Goal: Ask a question

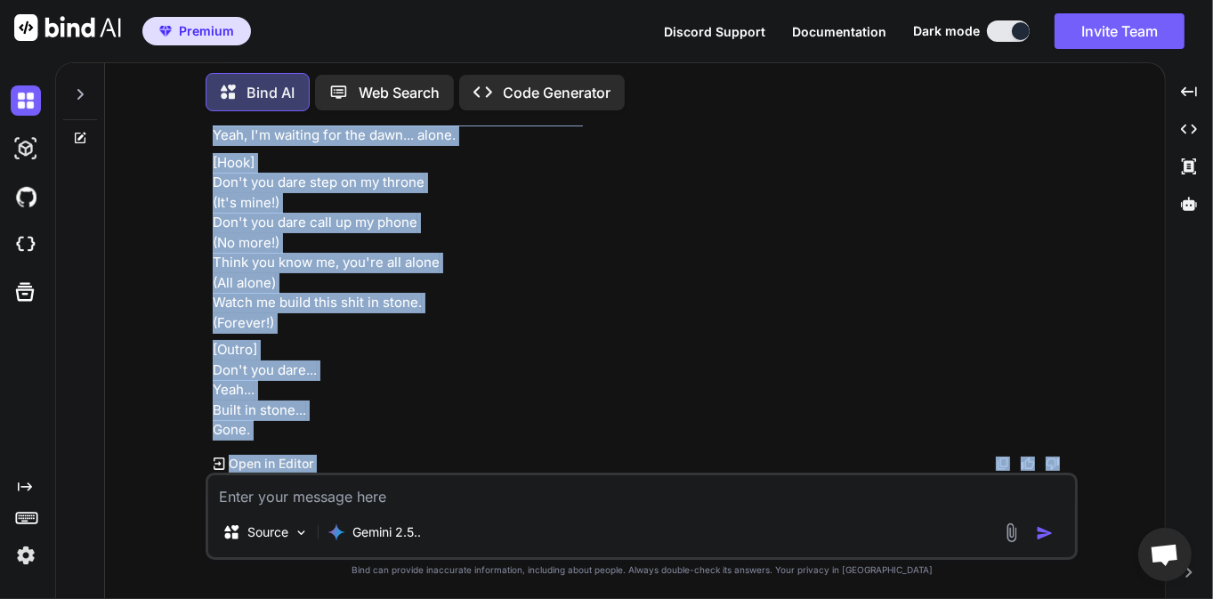
scroll to position [9616, 0]
drag, startPoint x: 212, startPoint y: 245, endPoint x: 318, endPoint y: 434, distance: 217.1
click at [318, 434] on div "You j'ai besoin d'un prompte pour mon application SUNO, afin de générer un trac…" at bounding box center [643, 298] width 869 height 347
copy div "[Intro] Yeah... They watchin' every move... Let 'em watch. Listen. [[PERSON_NAM…"
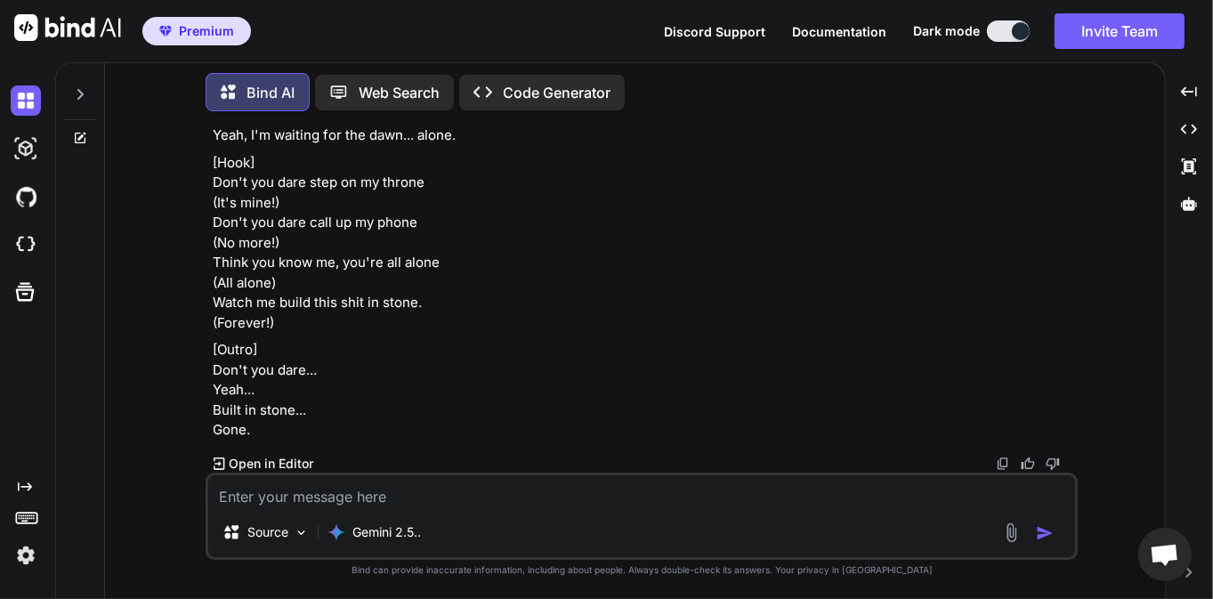
click at [64, 87] on div at bounding box center [80, 89] width 34 height 61
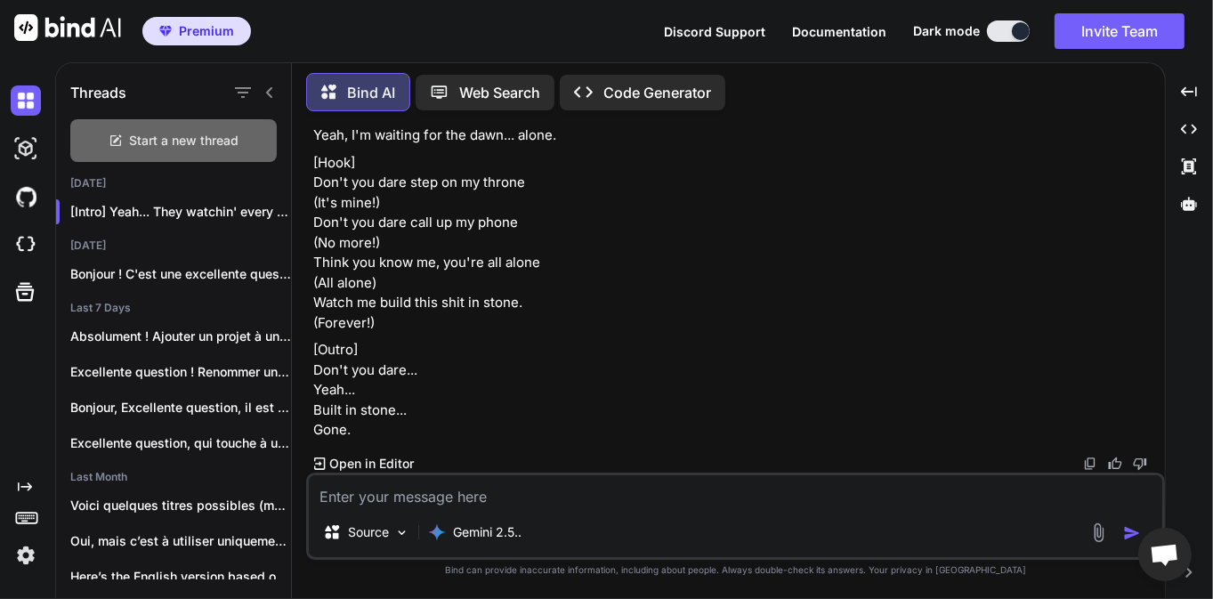
click at [132, 132] on span "Start a new thread" at bounding box center [184, 141] width 109 height 18
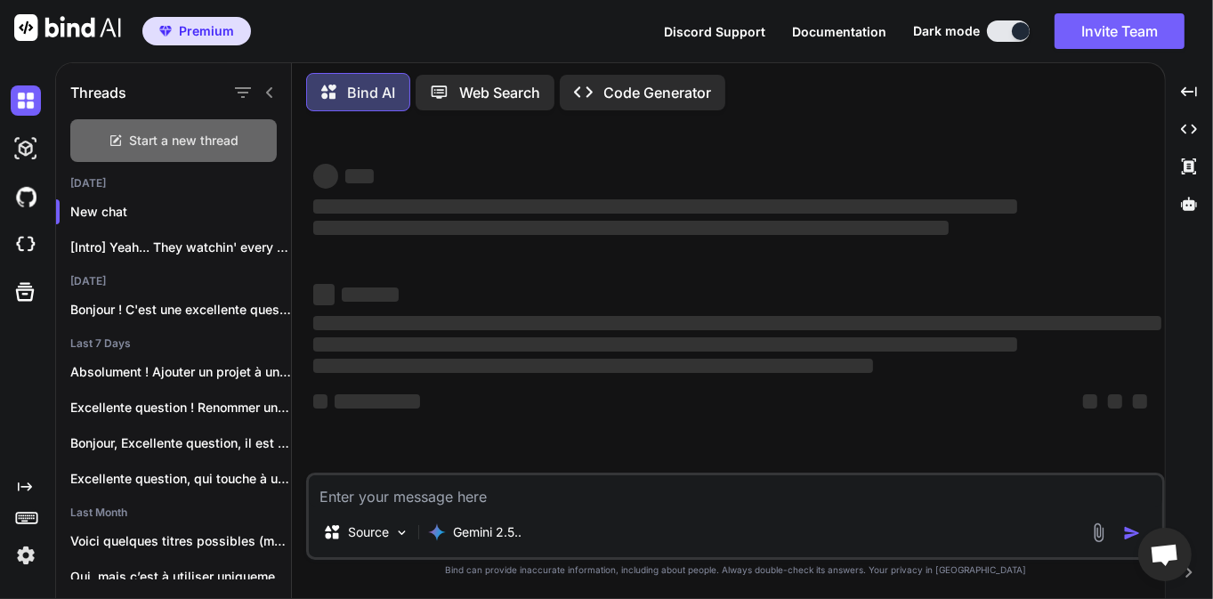
scroll to position [0, 0]
drag, startPoint x: 465, startPoint y: 483, endPoint x: 502, endPoint y: 488, distance: 37.6
click at [465, 483] on textarea at bounding box center [736, 491] width 854 height 32
click at [646, 498] on textarea at bounding box center [736, 491] width 854 height 32
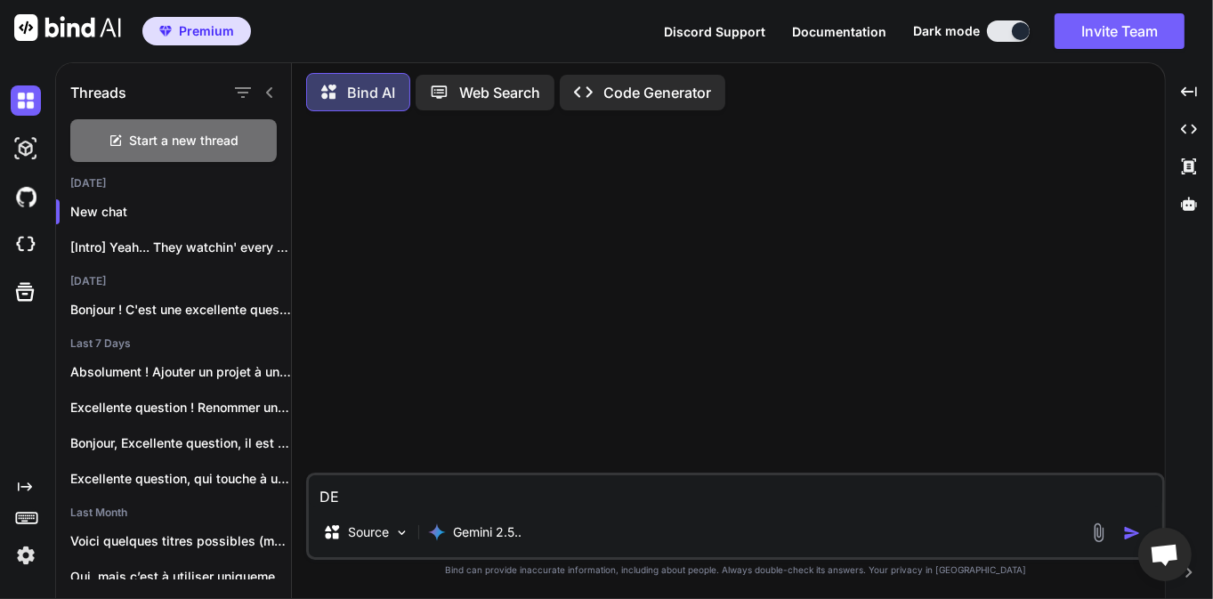
type textarea "D"
click at [441, 490] on textarea "DE" at bounding box center [736, 491] width 854 height 32
type textarea "D"
type textarea "d"
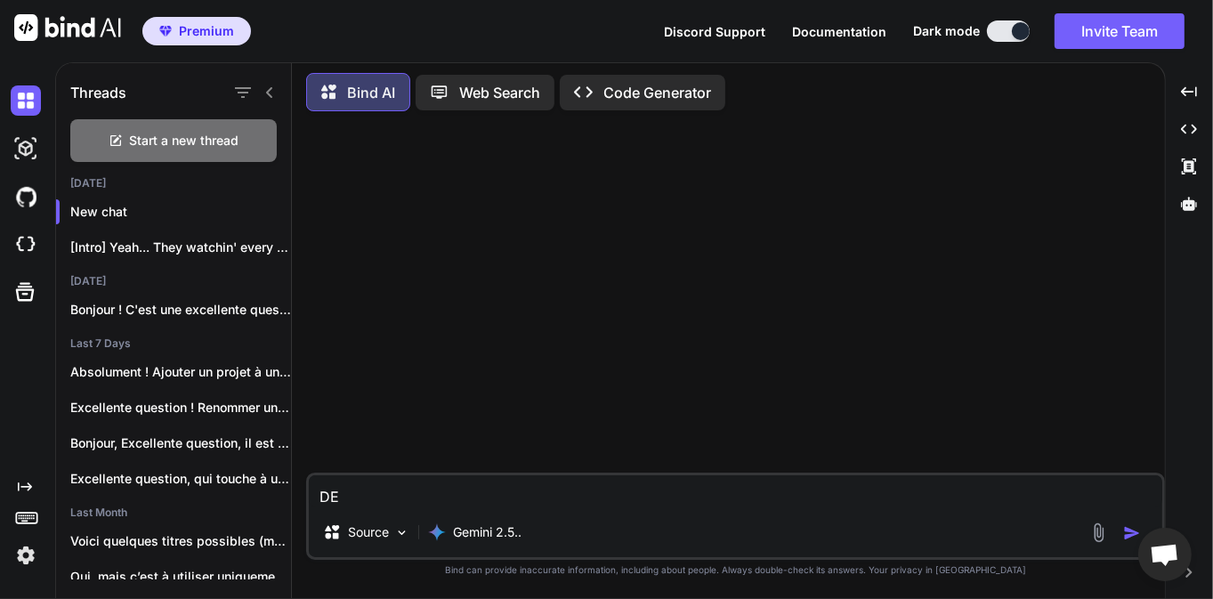
type textarea "D"
type textarea "S"
click at [441, 504] on textarea "Sur ed" at bounding box center [736, 491] width 854 height 32
type textarea "S"
type textarea "D"
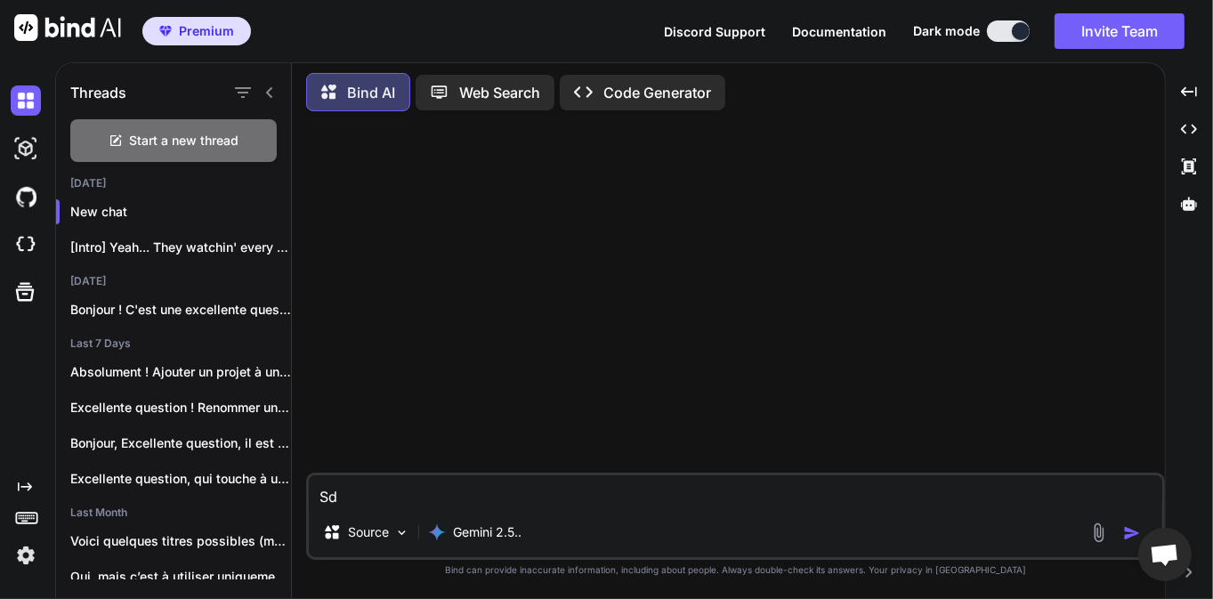
type textarea "S"
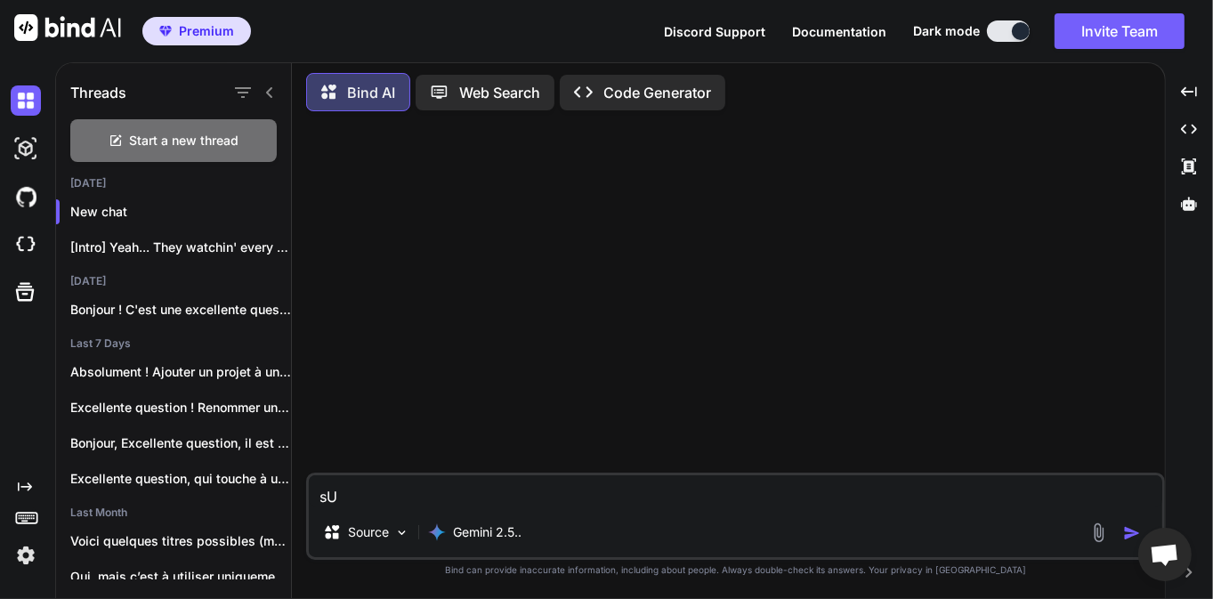
type textarea "s"
click at [415, 498] on textarea "Sur" at bounding box center [736, 491] width 854 height 32
type textarea "S"
type textarea "dans git est il possible d'avoir plusieurs projet dans un ?"
click at [1124, 527] on img "button" at bounding box center [1132, 533] width 18 height 18
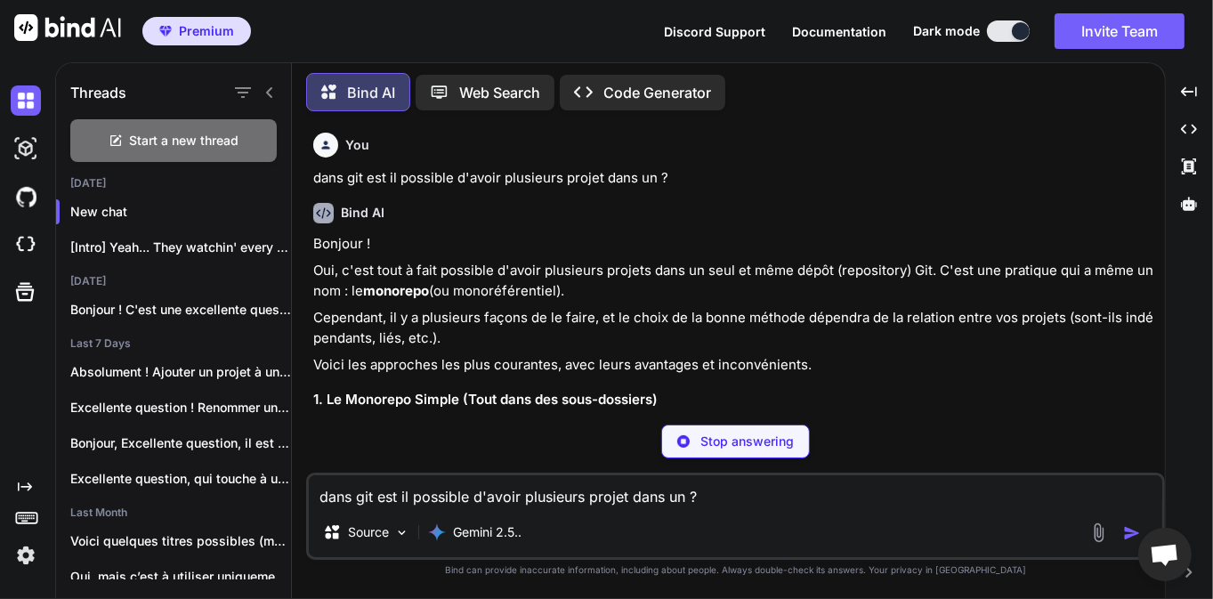
click at [376, 294] on strong "monorepo" at bounding box center [396, 290] width 66 height 17
drag, startPoint x: 336, startPoint y: 246, endPoint x: 369, endPoint y: 259, distance: 35.5
click at [376, 271] on p "Oui, c'est tout à fait possible d'avoir plusieurs projets dans un seul et même …" at bounding box center [737, 281] width 848 height 40
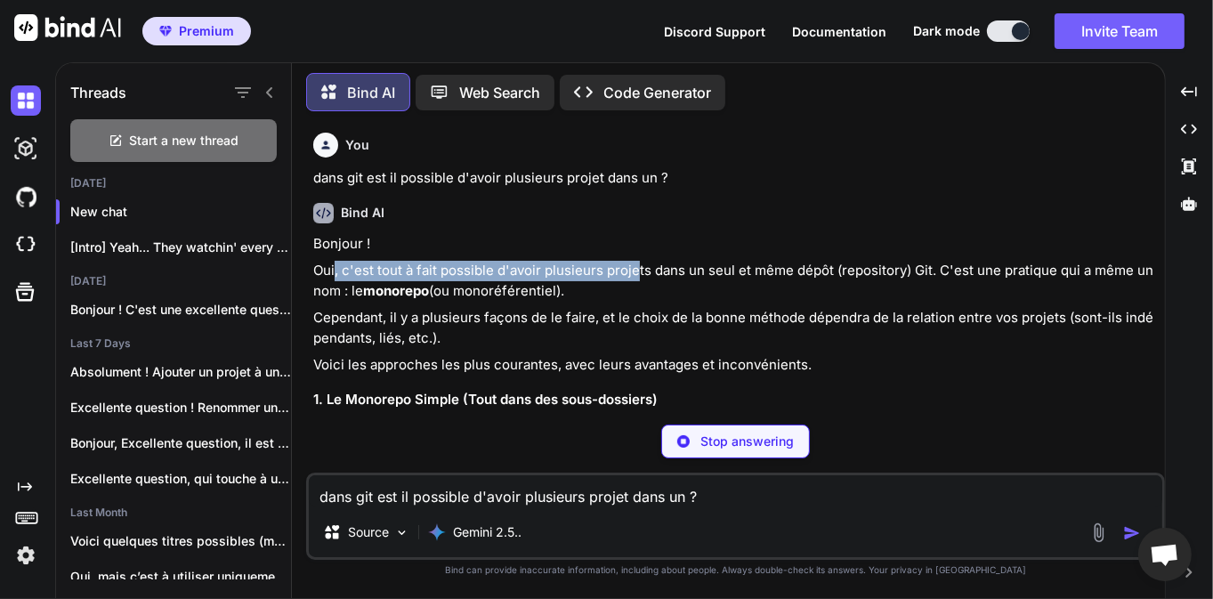
drag, startPoint x: 371, startPoint y: 273, endPoint x: 634, endPoint y: 277, distance: 262.6
click at [634, 273] on p "Oui, c'est tout à fait possible d'avoir plusieurs projets dans un seul et même …" at bounding box center [737, 281] width 848 height 40
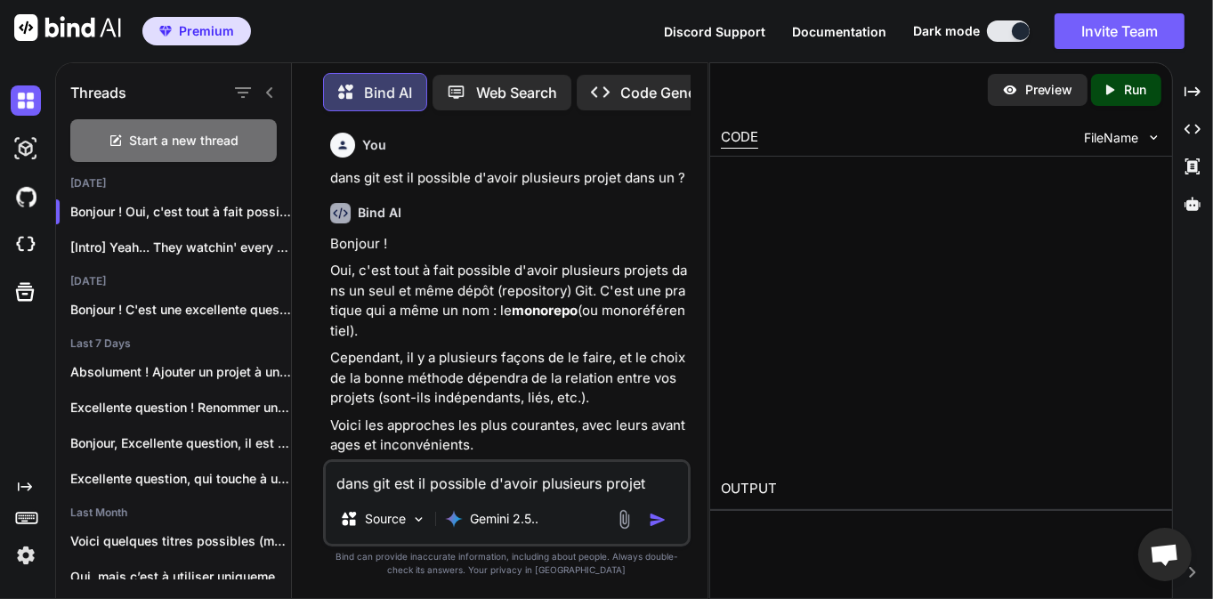
drag, startPoint x: 387, startPoint y: 271, endPoint x: 401, endPoint y: 271, distance: 14.3
click at [390, 271] on p "Oui, c'est tout à fait possible d'avoir plusieurs projets dans un seul et même …" at bounding box center [508, 301] width 357 height 80
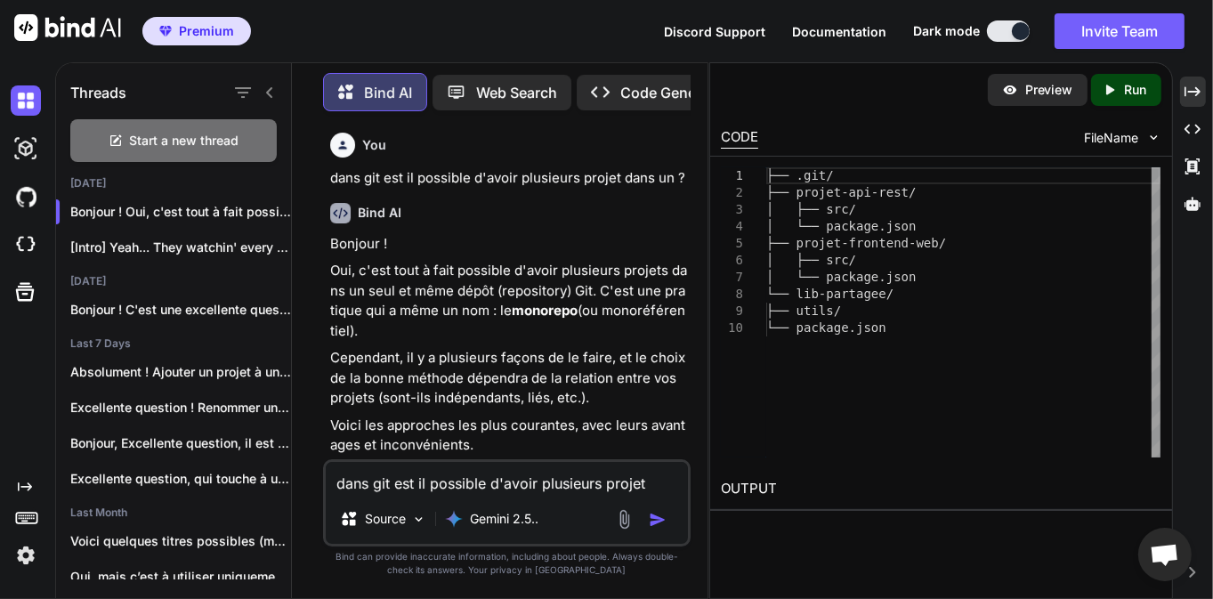
click at [1189, 93] on icon "Created with Pixso." at bounding box center [1193, 92] width 16 height 16
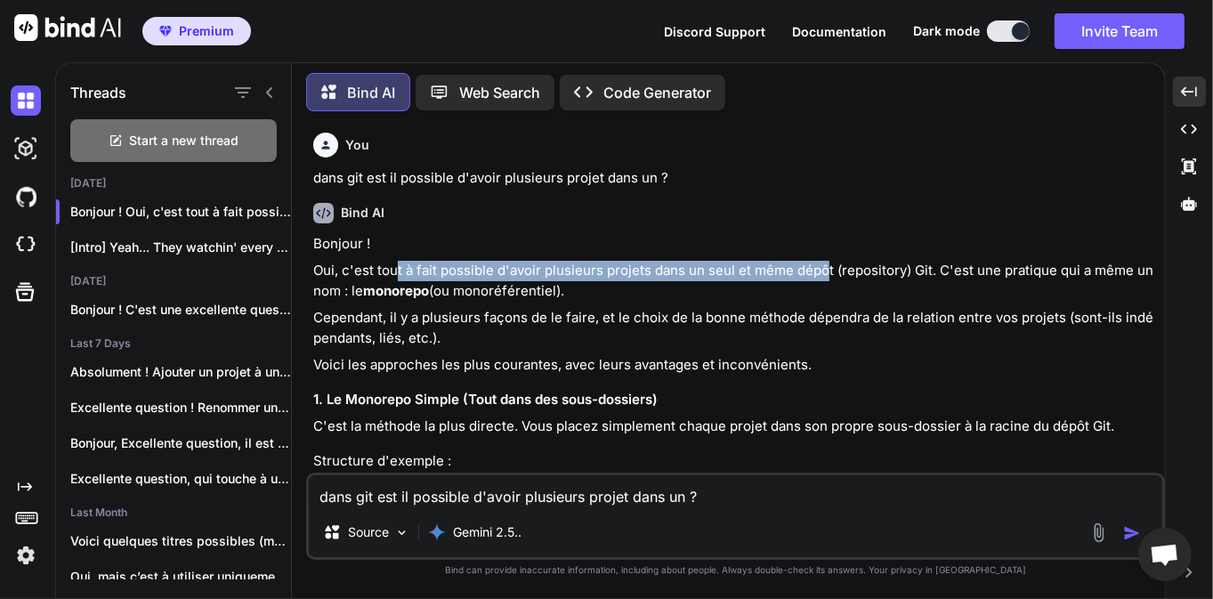
drag, startPoint x: 398, startPoint y: 280, endPoint x: 823, endPoint y: 272, distance: 425.5
click at [823, 272] on p "Oui, c'est tout à fait possible d'avoir plusieurs projets dans un seul et même …" at bounding box center [737, 281] width 848 height 40
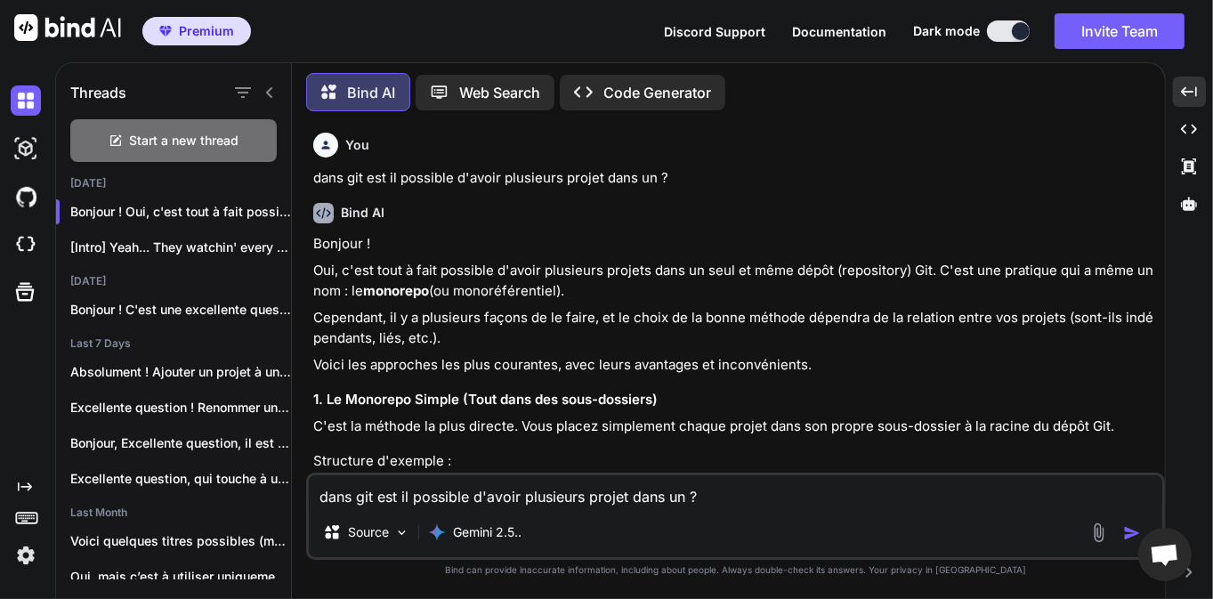
drag, startPoint x: 940, startPoint y: 272, endPoint x: 1016, endPoint y: 295, distance: 80.0
click at [1016, 295] on p "Oui, c'est tout à fait possible d'avoir plusieurs projets dans un seul et même …" at bounding box center [737, 281] width 848 height 40
click at [631, 328] on p "Cependant, il y a plusieurs façons de le faire, et le choix de la bonne méthode…" at bounding box center [737, 328] width 848 height 40
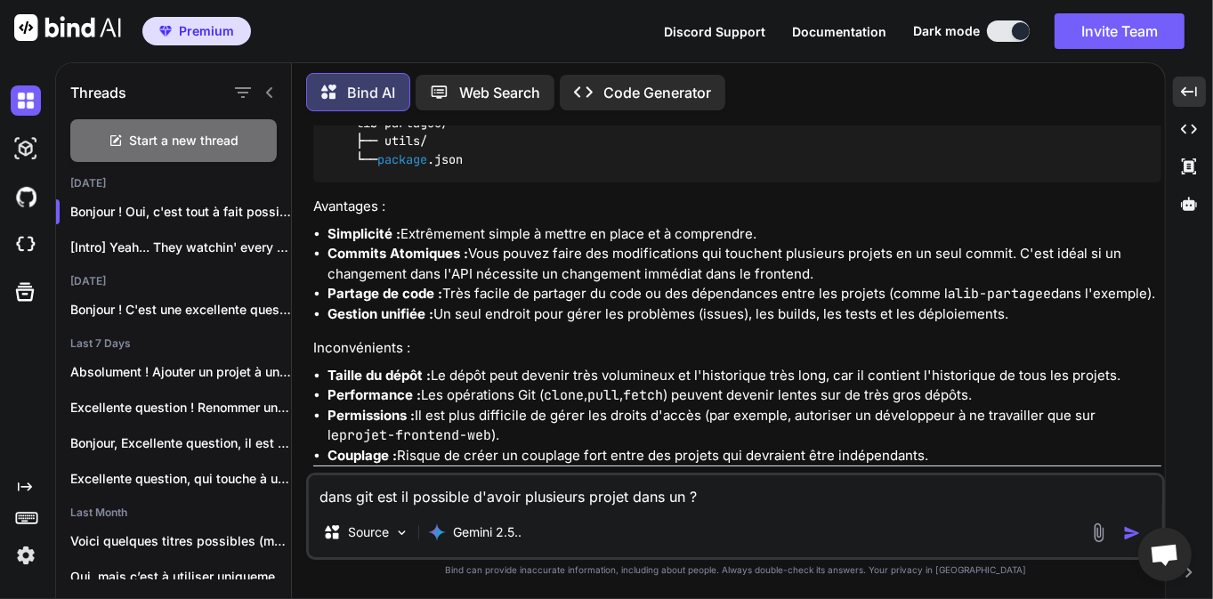
scroll to position [684, 0]
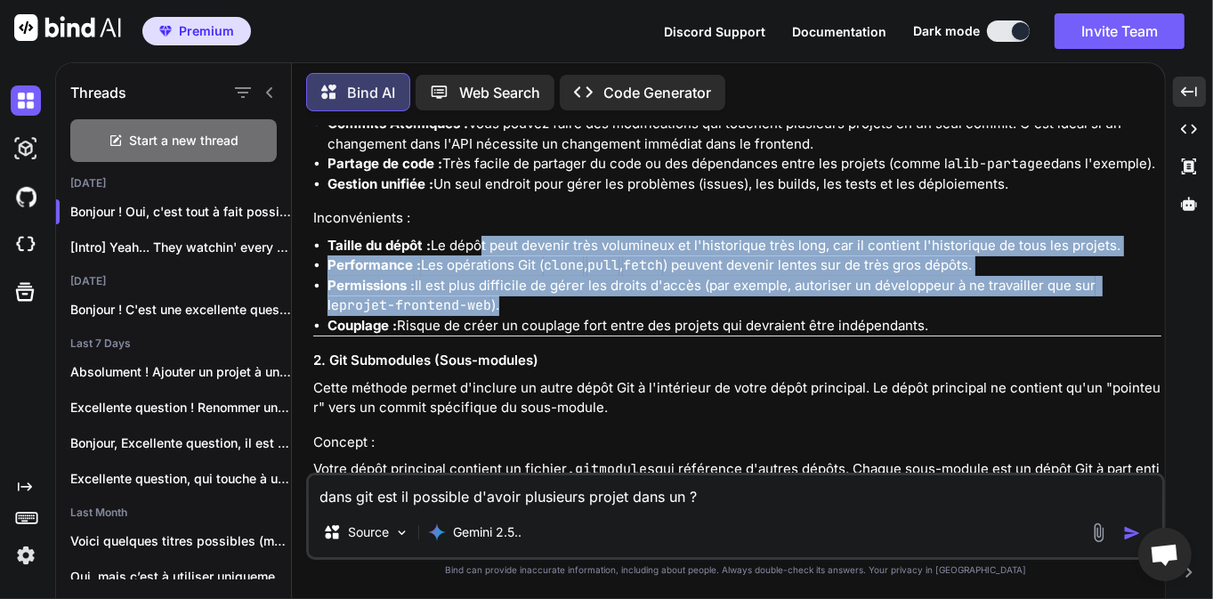
drag, startPoint x: 479, startPoint y: 253, endPoint x: 534, endPoint y: 312, distance: 81.2
click at [534, 312] on ul "Taille du dépôt : Le dépôt peut devenir très volumineux et l'historique très lo…" at bounding box center [737, 286] width 848 height 101
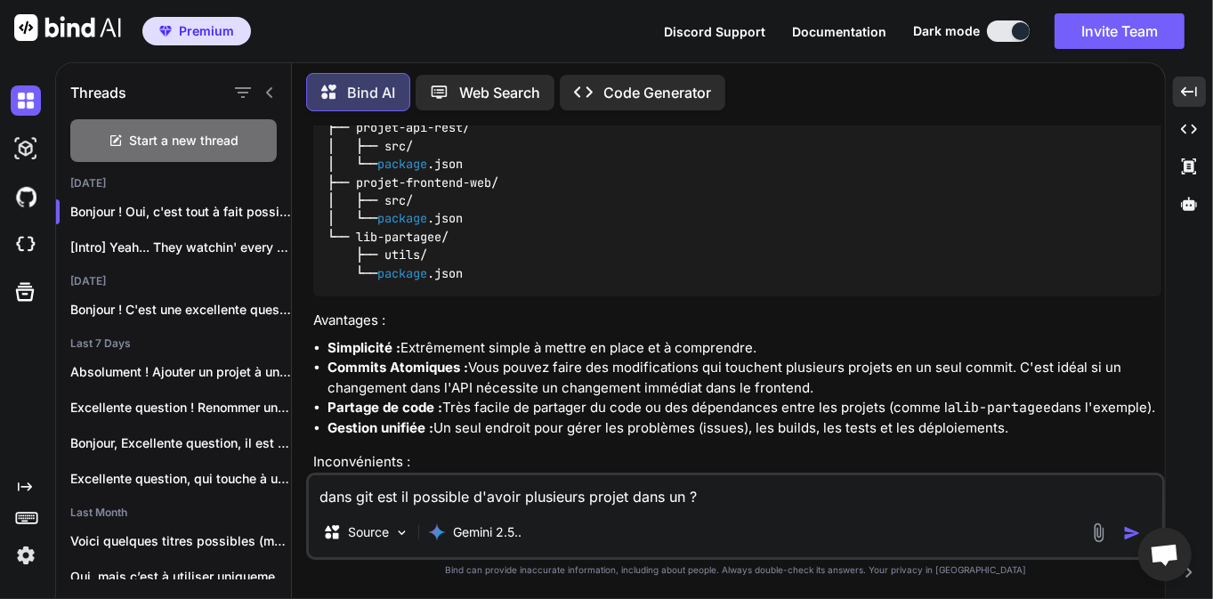
scroll to position [299, 0]
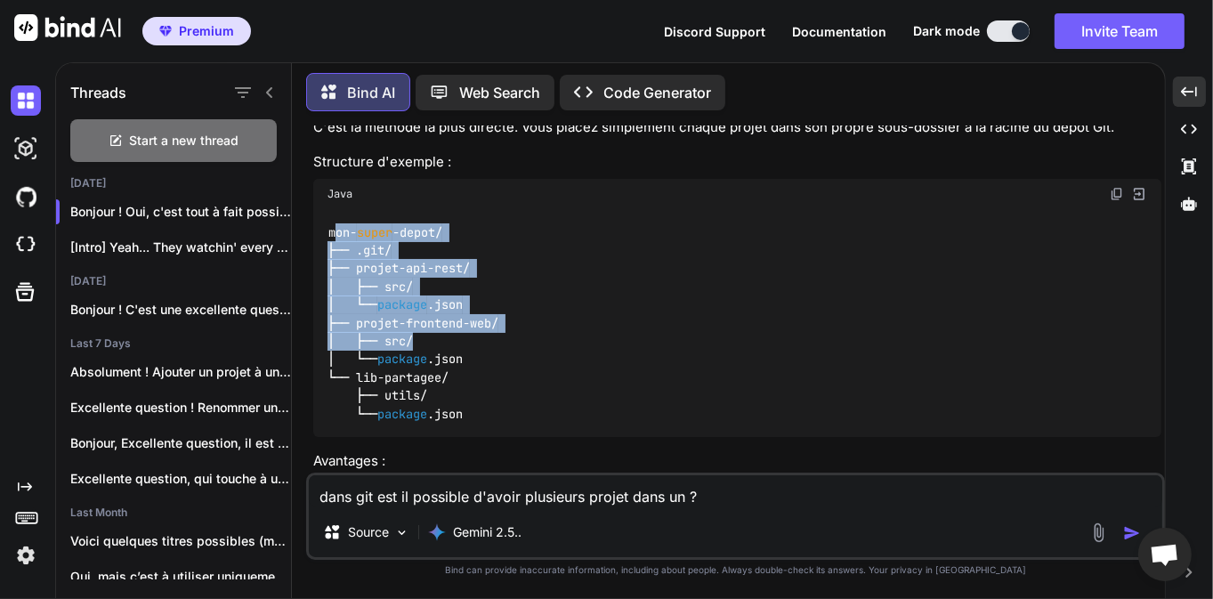
drag, startPoint x: 338, startPoint y: 234, endPoint x: 482, endPoint y: 342, distance: 180.0
click at [471, 340] on div "mon- super -depot/ ├── .git/ ├── projet-api-rest/ │ ├── src/ │ └── package .jso…" at bounding box center [737, 323] width 848 height 228
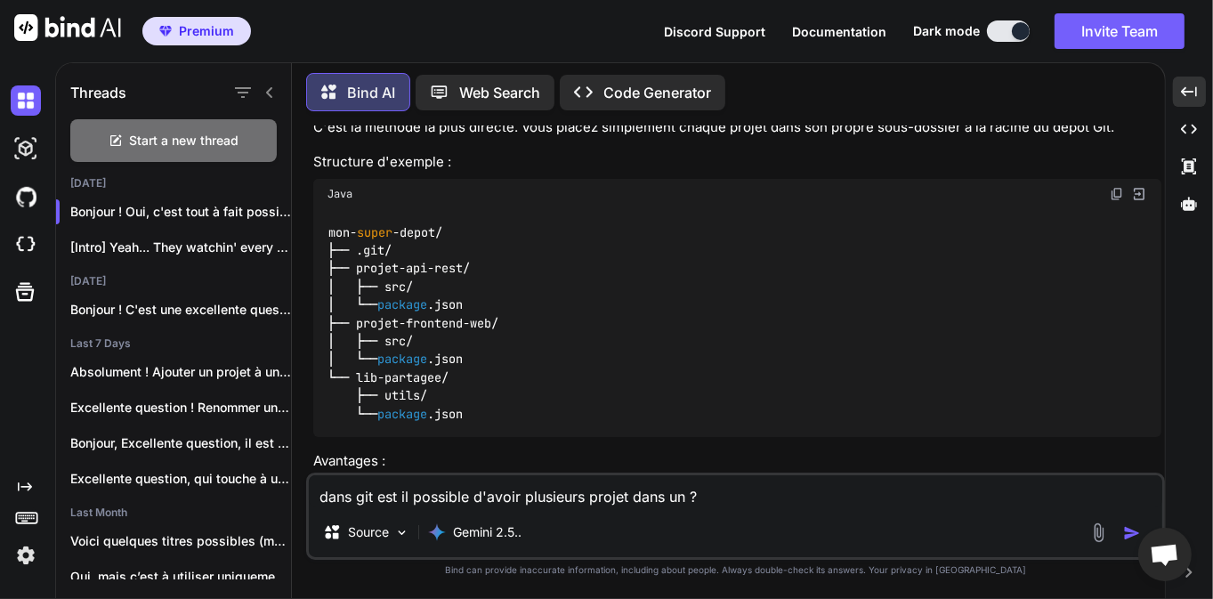
click at [502, 353] on div "mon- super -depot/ ├── .git/ ├── projet-api-rest/ │ ├── src/ │ └── package .jso…" at bounding box center [737, 323] width 848 height 228
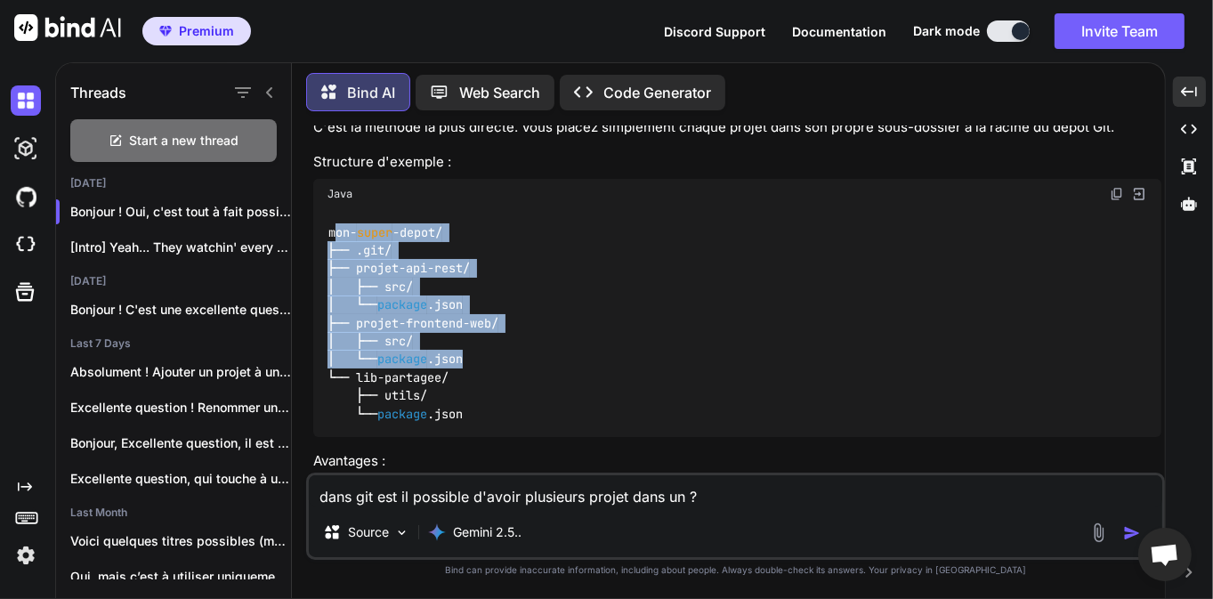
drag, startPoint x: 334, startPoint y: 233, endPoint x: 509, endPoint y: 373, distance: 224.2
click at [509, 369] on div "mon- super -depot/ ├── .git/ ├── projet-api-rest/ │ ├── src/ │ └── package .jso…" at bounding box center [737, 323] width 848 height 228
click at [516, 371] on div "mon- super -depot/ ├── .git/ ├── projet-api-rest/ │ ├── src/ │ └── package .jso…" at bounding box center [737, 323] width 848 height 228
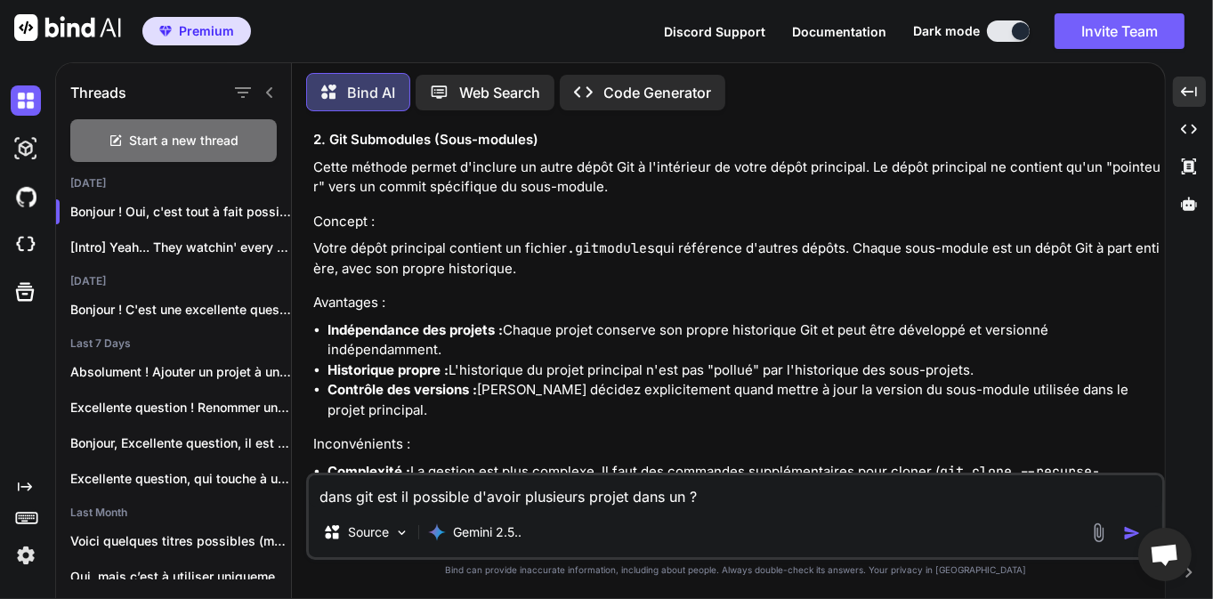
scroll to position [854, 0]
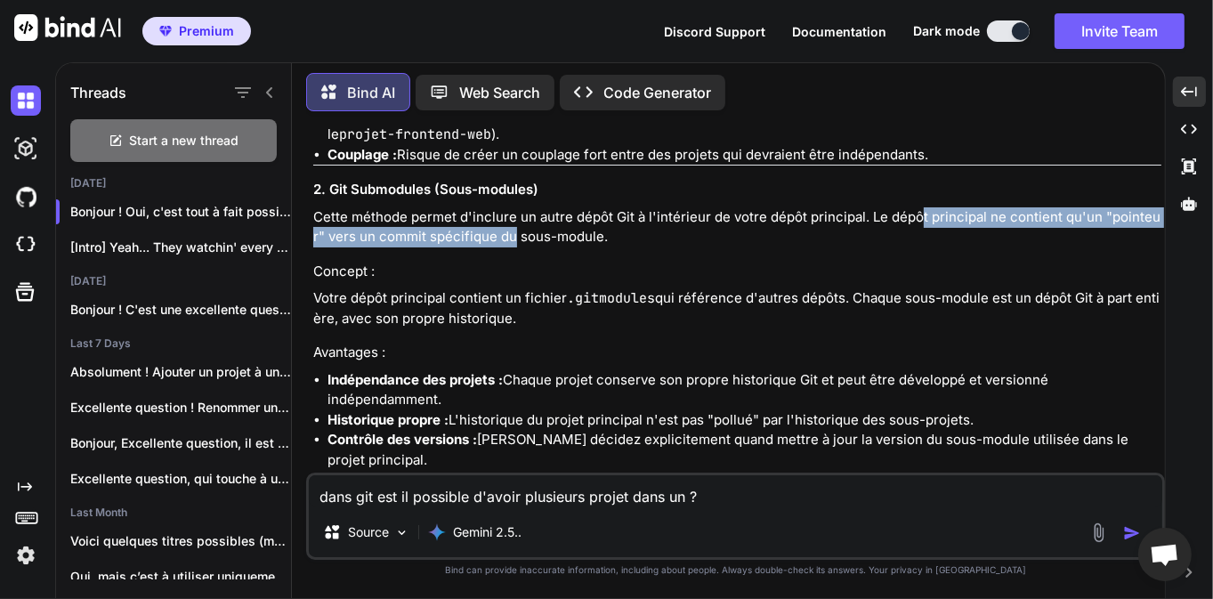
drag, startPoint x: 918, startPoint y: 219, endPoint x: 513, endPoint y: 239, distance: 406.3
click at [513, 239] on p "Cette méthode permet d'inclure un autre dépôt Git à l'intérieur de votre dépôt …" at bounding box center [737, 227] width 848 height 40
click at [516, 239] on p "Cette méthode permet d'inclure un autre dépôt Git à l'intérieur de votre dépôt …" at bounding box center [737, 227] width 848 height 40
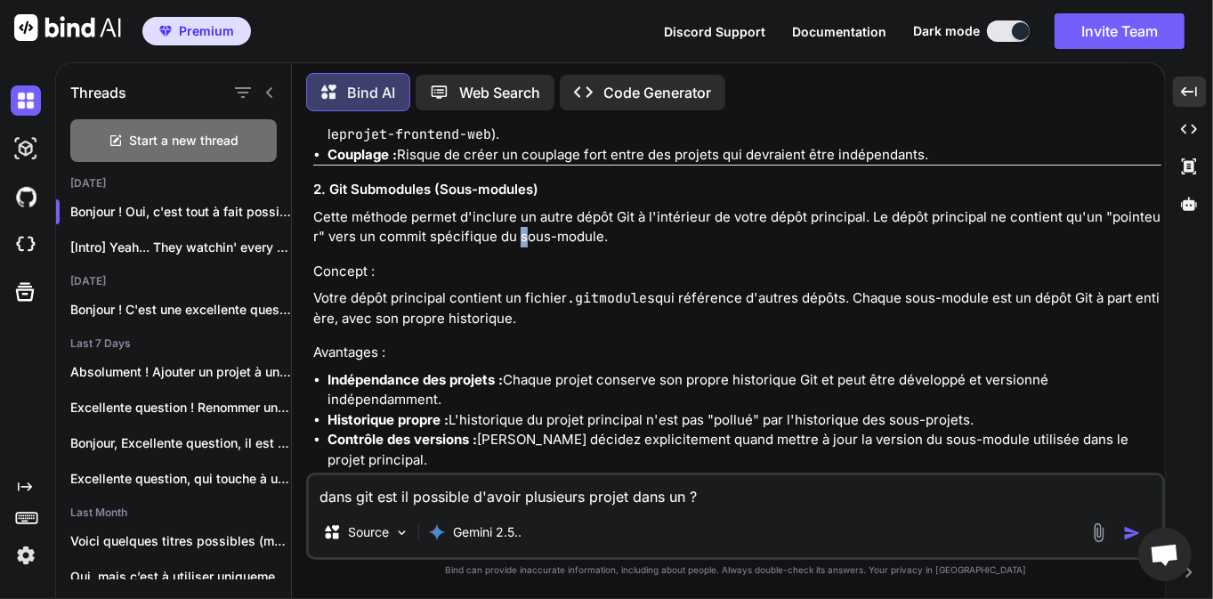
click at [524, 245] on p "Cette méthode permet d'inclure un autre dépôt Git à l'intérieur de votre dépôt …" at bounding box center [737, 227] width 848 height 40
drag, startPoint x: 618, startPoint y: 244, endPoint x: 456, endPoint y: 242, distance: 162.0
click at [457, 241] on p "Cette méthode permet d'inclure un autre dépôt Git à l'intérieur de votre dépôt …" at bounding box center [737, 227] width 848 height 40
click at [452, 243] on p "Cette méthode permet d'inclure un autre dépôt Git à l'intérieur de votre dépôt …" at bounding box center [737, 227] width 848 height 40
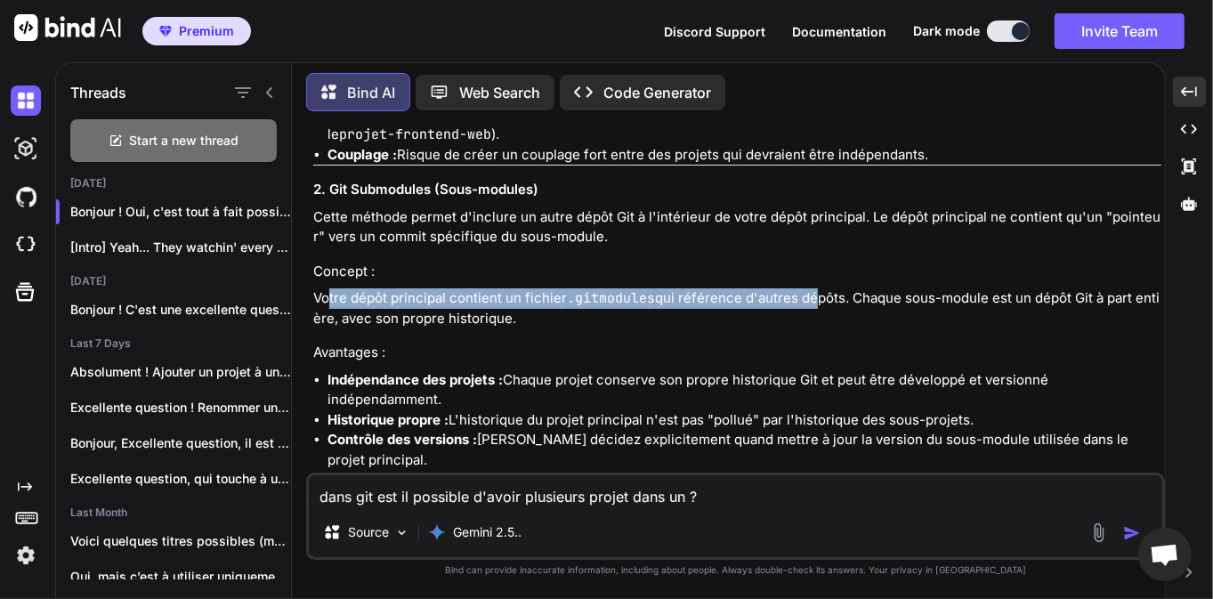
drag, startPoint x: 329, startPoint y: 296, endPoint x: 805, endPoint y: 301, distance: 476.2
click at [805, 301] on p "Votre dépôt principal contient un fichier .gitmodules qui référence d'autres dé…" at bounding box center [737, 308] width 848 height 40
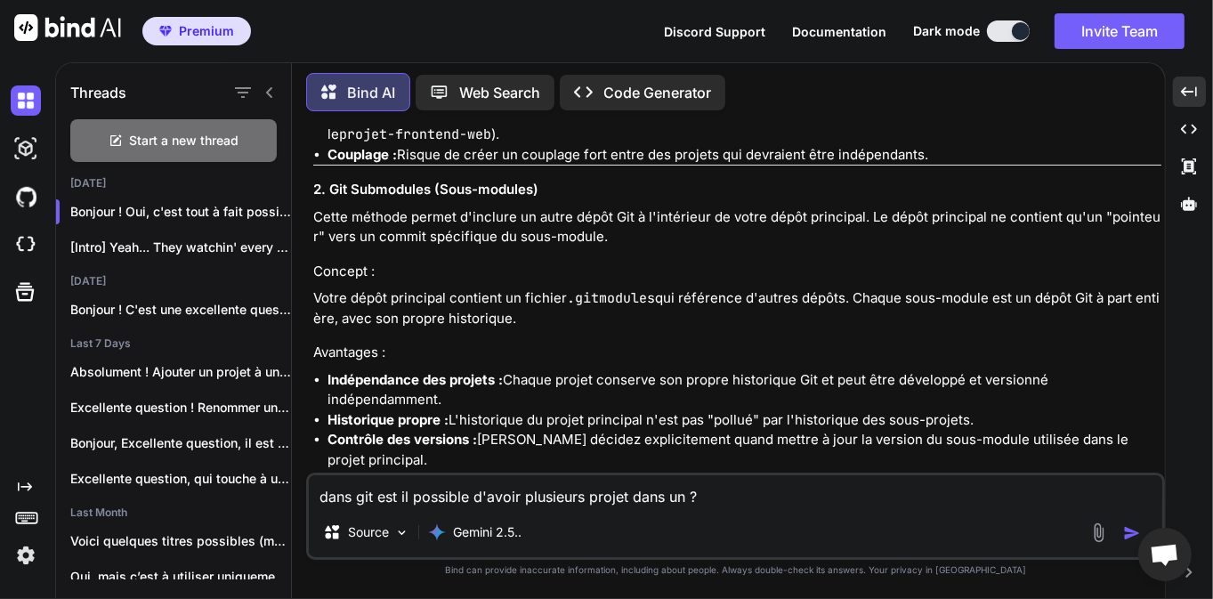
click at [933, 293] on p "Votre dépôt principal contient un fichier .gitmodules qui référence d'autres dé…" at bounding box center [737, 308] width 848 height 40
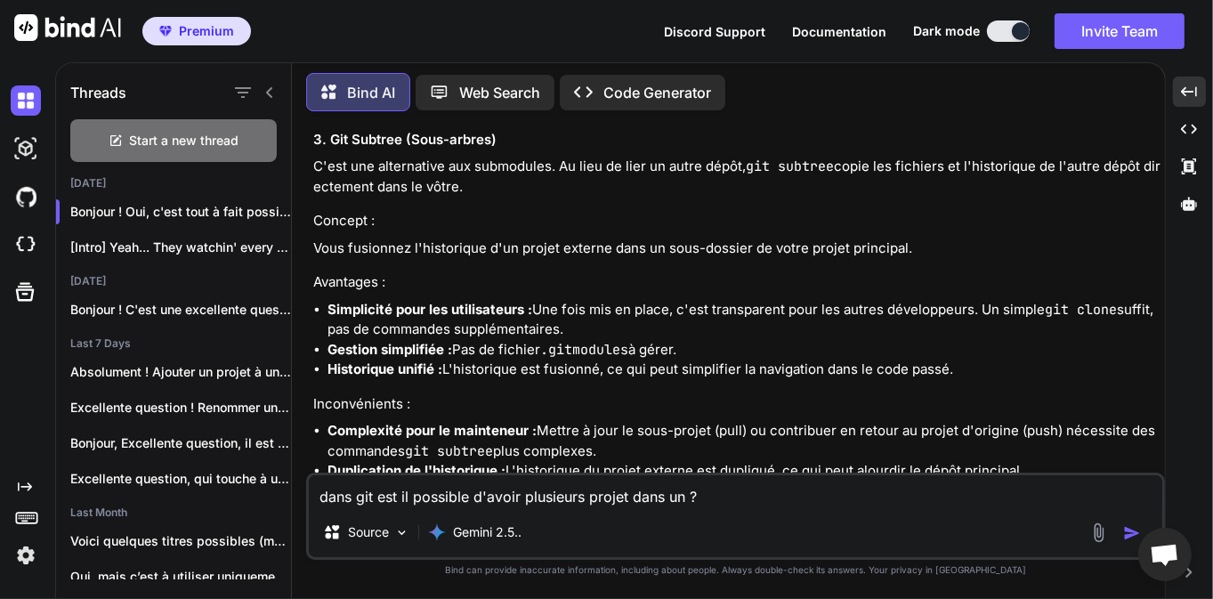
scroll to position [1282, 0]
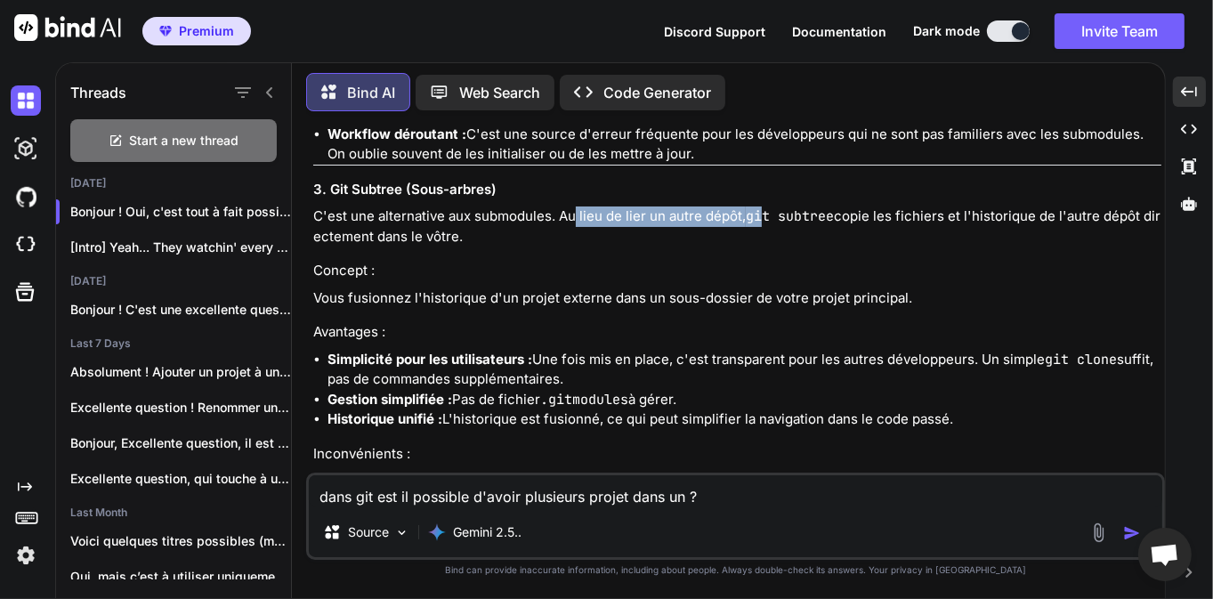
drag, startPoint x: 571, startPoint y: 199, endPoint x: 808, endPoint y: 205, distance: 236.8
click at [769, 206] on p "C'est une alternative aux submodules. Au lieu de lier un autre dépôt, git subtr…" at bounding box center [737, 226] width 848 height 40
click at [884, 210] on p "C'est une alternative aux submodules. Au lieu de lier un autre dépôt, git subtr…" at bounding box center [737, 226] width 848 height 40
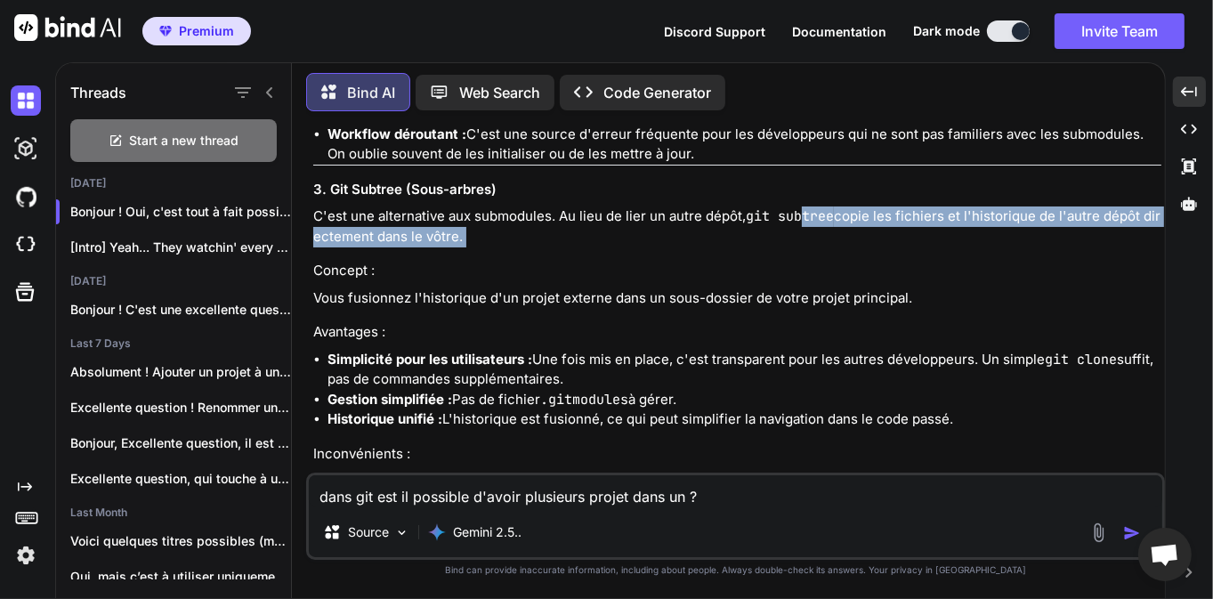
drag, startPoint x: 805, startPoint y: 193, endPoint x: 904, endPoint y: 244, distance: 111.8
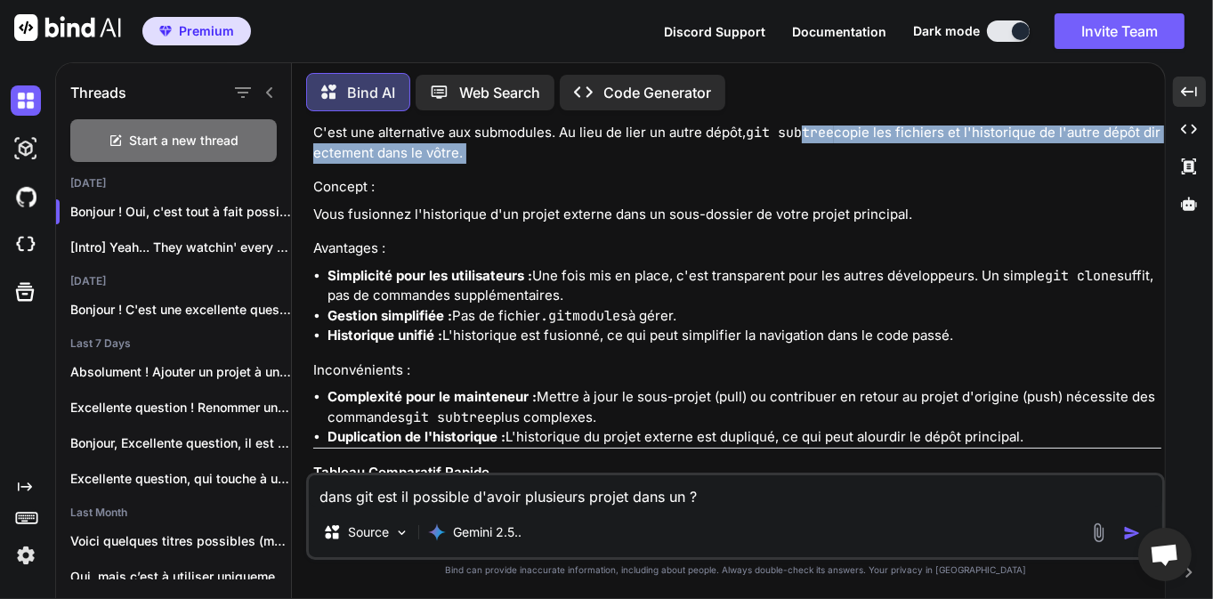
scroll to position [1367, 0]
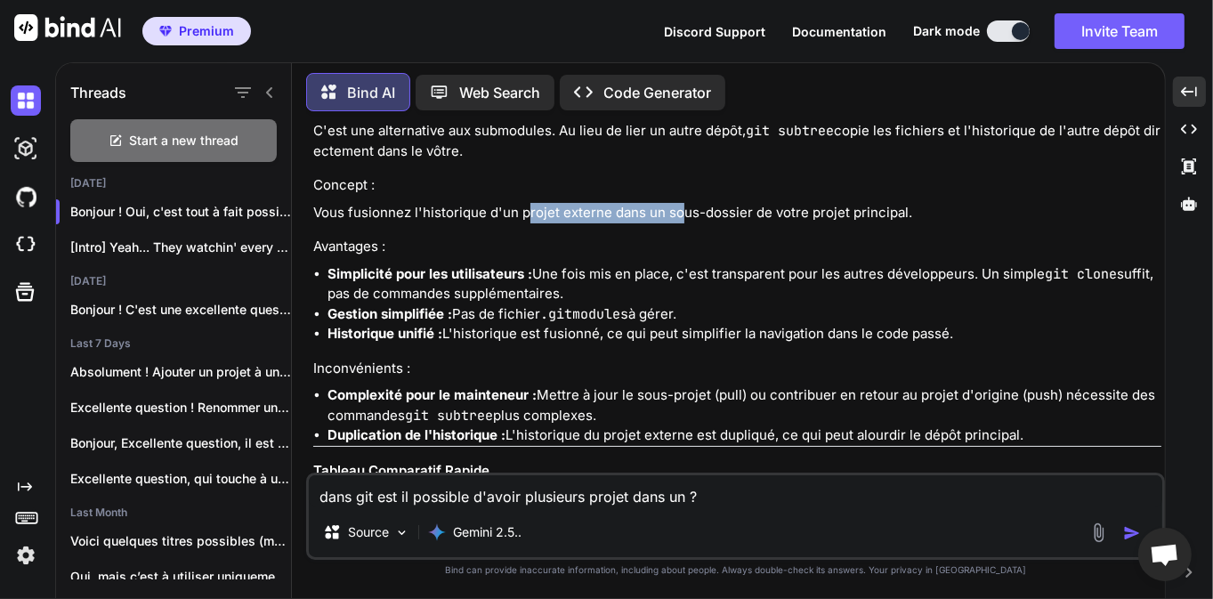
drag, startPoint x: 527, startPoint y: 197, endPoint x: 685, endPoint y: 196, distance: 158.4
click at [685, 203] on p "Vous fusionnez l'historique d'un projet externe dans un sous-dossier de votre p…" at bounding box center [737, 213] width 848 height 20
drag, startPoint x: 561, startPoint y: 191, endPoint x: 805, endPoint y: 197, distance: 243.9
click at [768, 203] on p "Vous fusionnez l'historique d'un projet externe dans un sous-dossier de votre p…" at bounding box center [737, 213] width 848 height 20
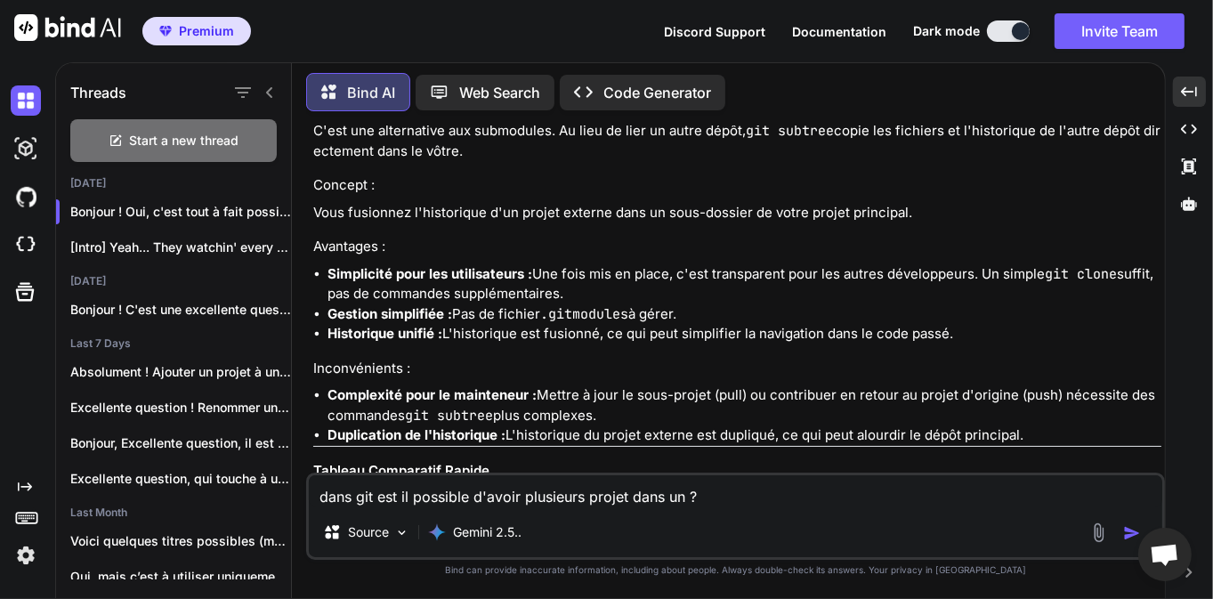
click at [805, 203] on p "Vous fusionnez l'historique d'un projet externe dans un sous-dossier de votre p…" at bounding box center [737, 213] width 848 height 20
drag, startPoint x: 929, startPoint y: 196, endPoint x: 679, endPoint y: 187, distance: 250.2
click at [679, 203] on p "Vous fusionnez l'historique d'un projet externe dans un sous-dossier de votre p…" at bounding box center [737, 213] width 848 height 20
drag, startPoint x: 342, startPoint y: 258, endPoint x: 433, endPoint y: 268, distance: 91.3
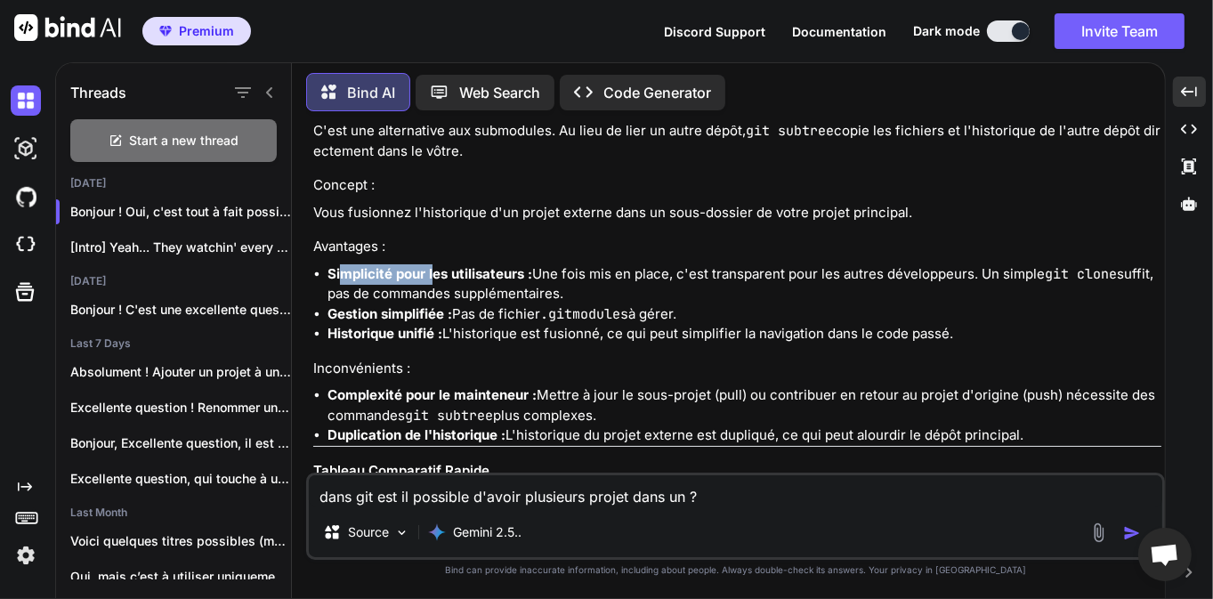
click at [433, 265] on strong "Simplicité pour les utilisateurs :" at bounding box center [430, 273] width 205 height 17
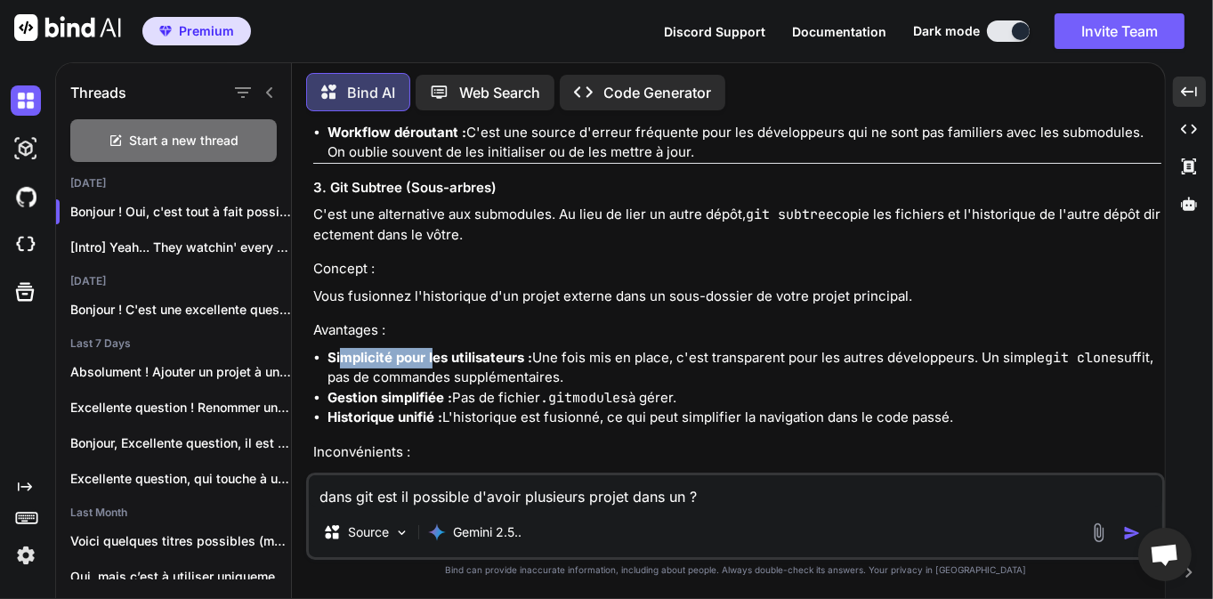
scroll to position [1282, 0]
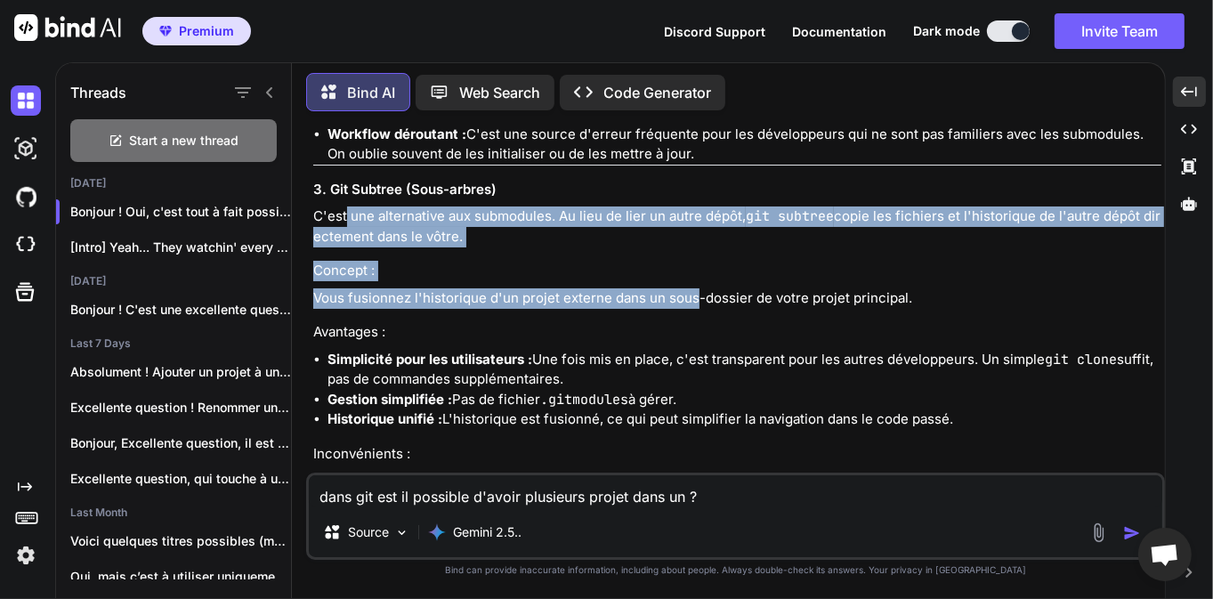
drag, startPoint x: 346, startPoint y: 198, endPoint x: 684, endPoint y: 295, distance: 351.0
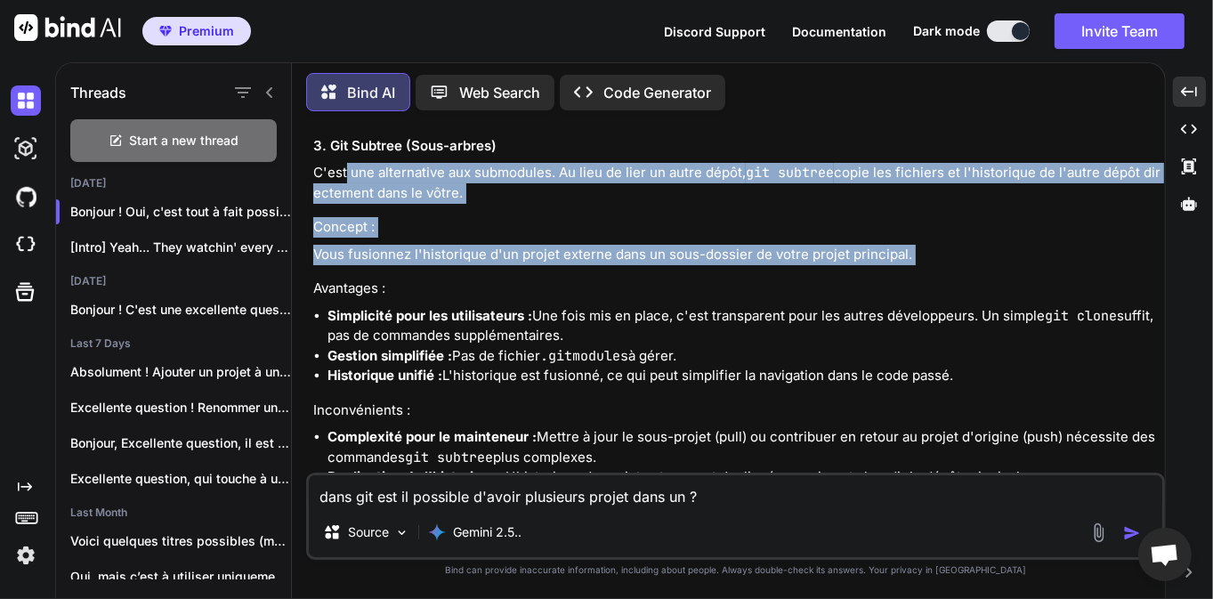
scroll to position [1452, 0]
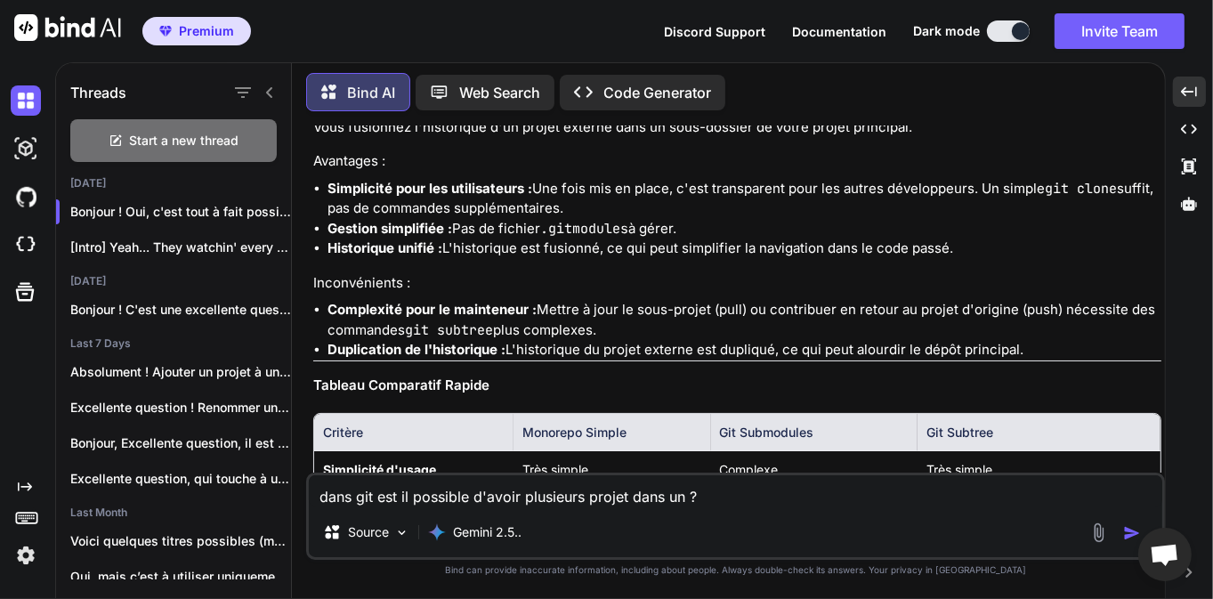
click at [573, 239] on li "Historique unifié : L'historique est fusionné, ce qui peut simplifier la naviga…" at bounding box center [745, 249] width 834 height 20
drag, startPoint x: 975, startPoint y: 234, endPoint x: 419, endPoint y: 182, distance: 558.7
click at [419, 182] on ul "Simplicité pour les utilisateurs : Une fois mis en place, c'est transparent pou…" at bounding box center [737, 219] width 848 height 80
click at [607, 273] on h4 "Inconvénients :" at bounding box center [737, 283] width 848 height 20
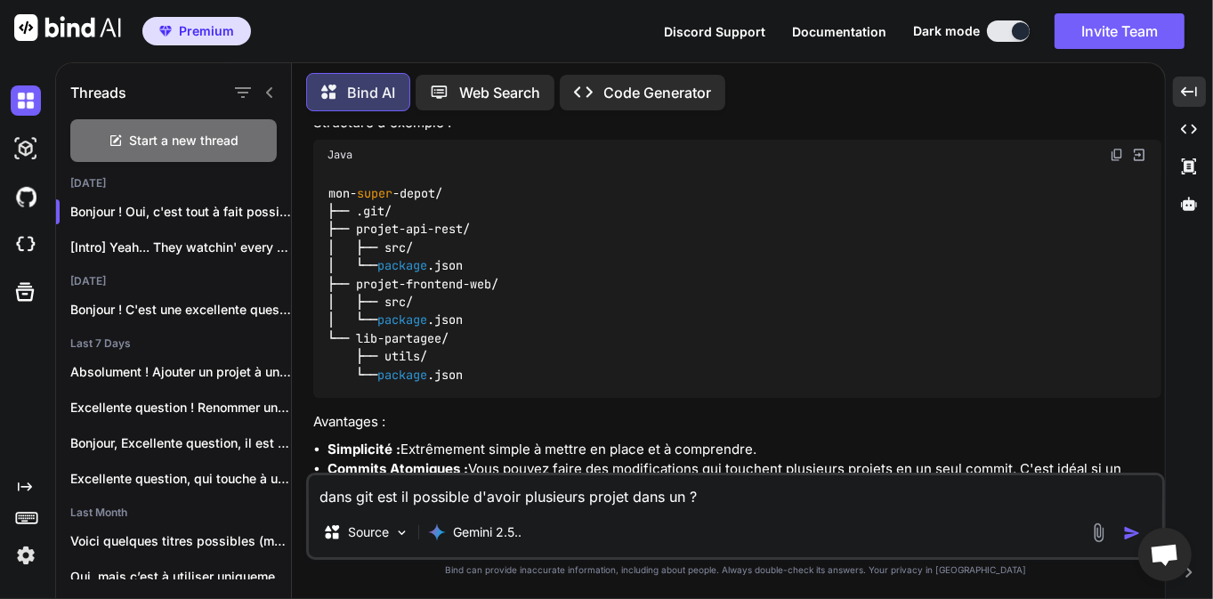
scroll to position [342, 0]
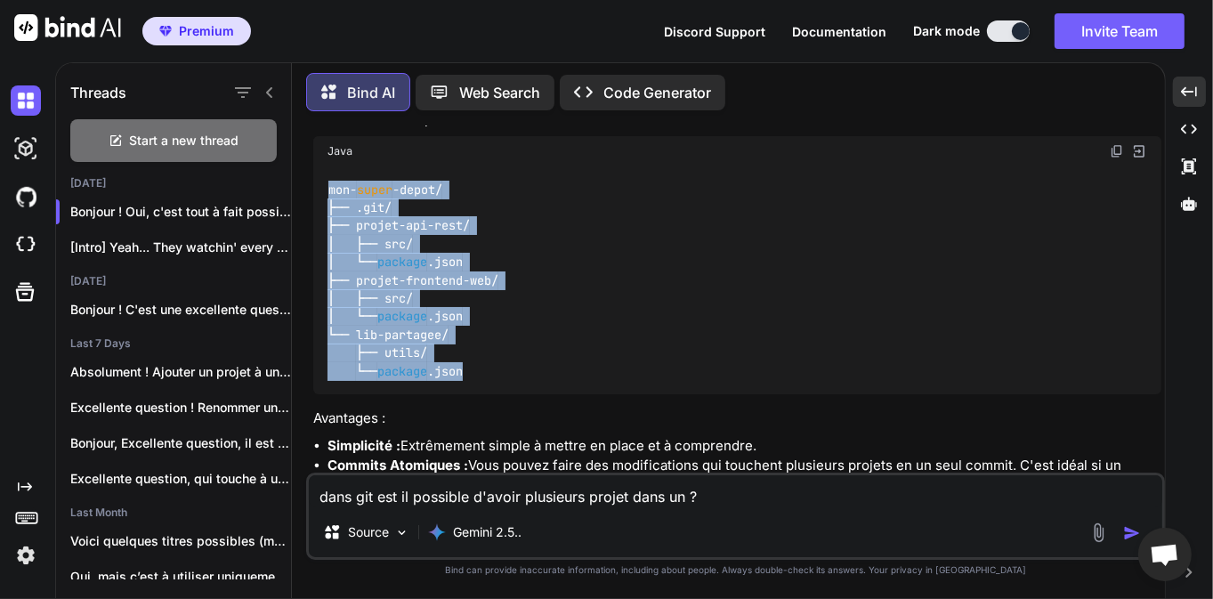
drag, startPoint x: 328, startPoint y: 185, endPoint x: 503, endPoint y: 371, distance: 255.0
click at [503, 371] on div "mon- super -depot/ ├── .git/ ├── projet-api-rest/ │ ├── src/ │ └── package .jso…" at bounding box center [737, 280] width 848 height 228
click at [502, 366] on div "mon- super -depot/ ├── .git/ ├── projet-api-rest/ │ ├── src/ │ └── package .jso…" at bounding box center [737, 280] width 848 height 228
drag, startPoint x: 333, startPoint y: 192, endPoint x: 492, endPoint y: 371, distance: 239.5
click at [492, 371] on div "mon- super -depot/ ├── .git/ ├── projet-api-rest/ │ ├── src/ │ └── package .jso…" at bounding box center [737, 280] width 848 height 228
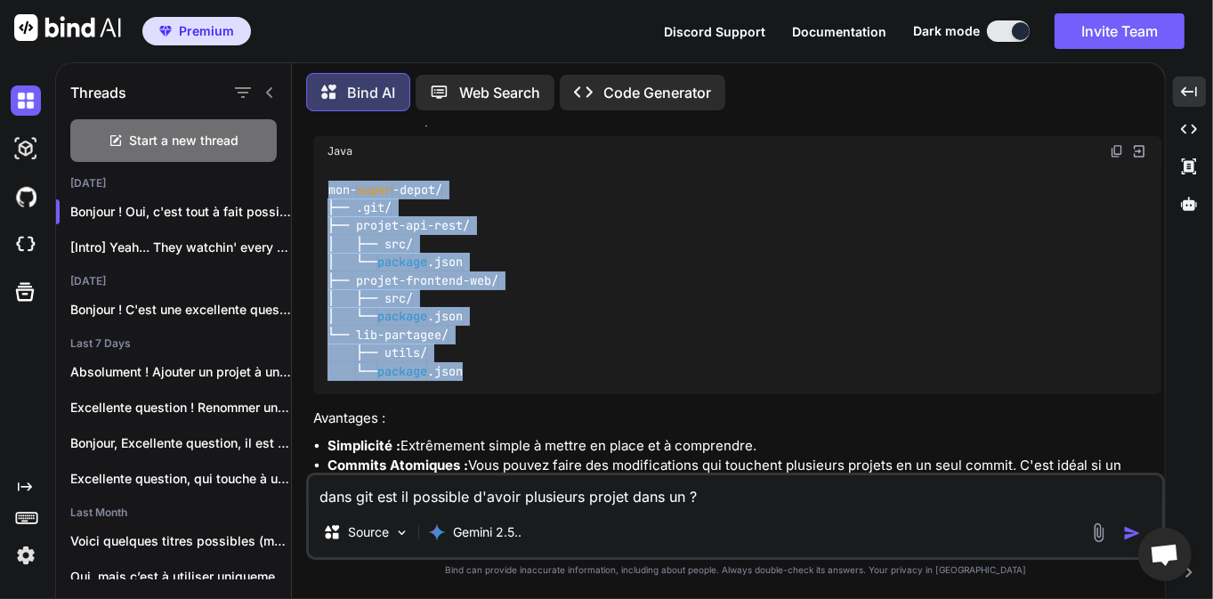
click at [510, 369] on div "mon- super -depot/ ├── .git/ ├── projet-api-rest/ │ ├── src/ │ └── package .jso…" at bounding box center [737, 280] width 848 height 228
drag, startPoint x: 329, startPoint y: 186, endPoint x: 493, endPoint y: 379, distance: 253.2
click at [493, 379] on div "mon- super -depot/ ├── .git/ ├── projet-api-rest/ │ ├── src/ │ └── package .jso…" at bounding box center [737, 280] width 848 height 228
click at [329, 194] on code "mon- super -depot/ ├── .git/ ├── projet-api-rest/ │ ├── src/ │ └── package .jso…" at bounding box center [413, 281] width 171 height 200
drag, startPoint x: 328, startPoint y: 189, endPoint x: 483, endPoint y: 374, distance: 241.9
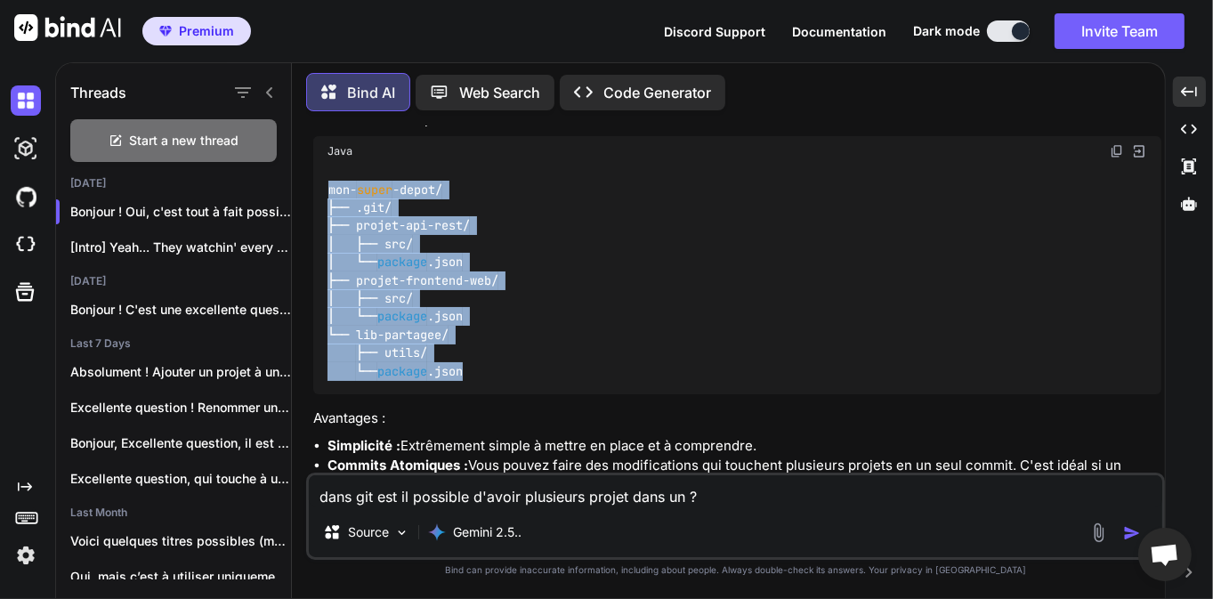
click at [483, 374] on div "mon- super -depot/ ├── .git/ ├── projet-api-rest/ │ ├── src/ │ └── package .jso…" at bounding box center [737, 280] width 848 height 228
click at [486, 317] on div "mon- super -depot/ ├── .git/ ├── projet-api-rest/ │ ├── src/ │ └── package .jso…" at bounding box center [737, 280] width 848 height 228
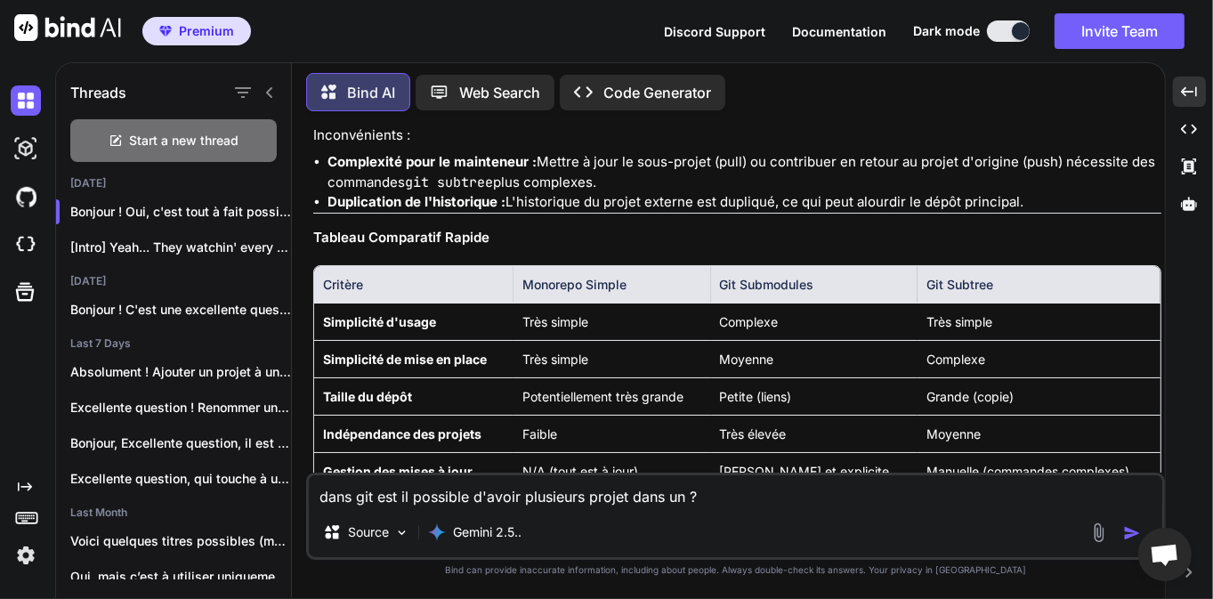
scroll to position [1837, 0]
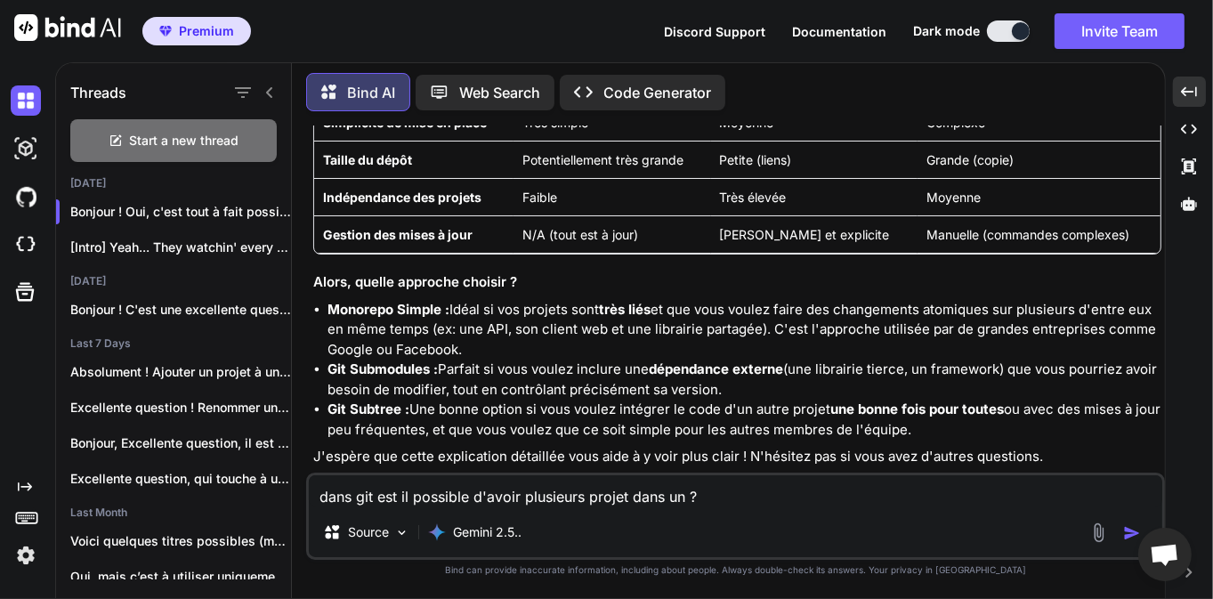
click at [526, 496] on textarea "dans git est il possible d'avoir plusieurs projet dans un ?" at bounding box center [736, 491] width 854 height 32
type textarea "D"
type textarea "Comment créer un nouveau projet git en ligne de commande ?"
click at [1131, 537] on img "button" at bounding box center [1132, 533] width 18 height 18
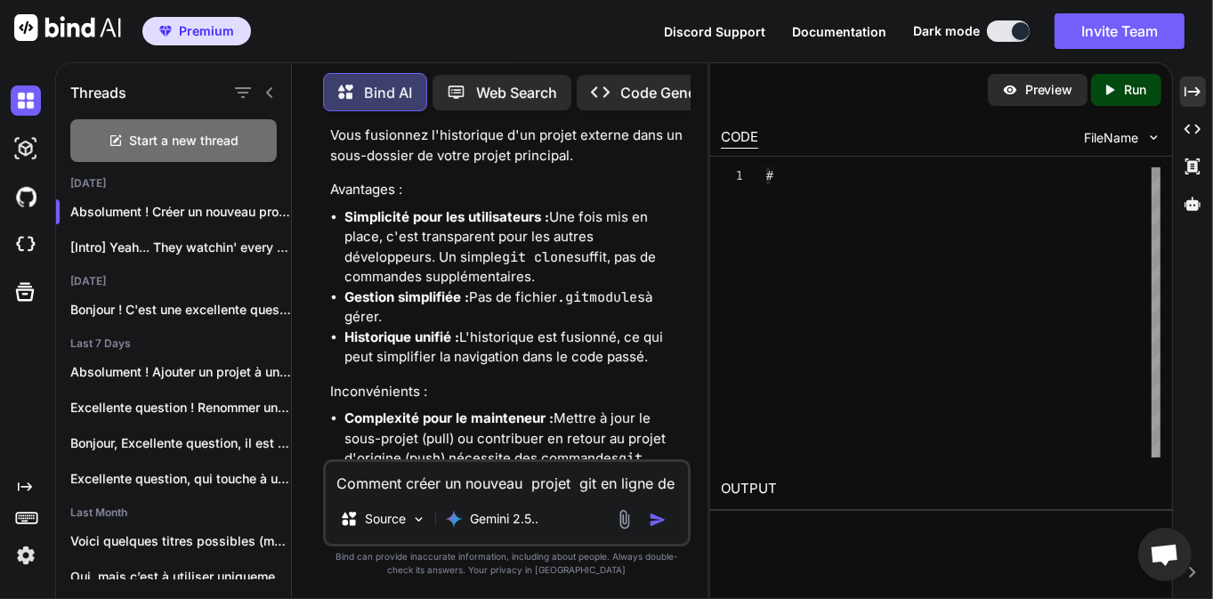
scroll to position [3031, 0]
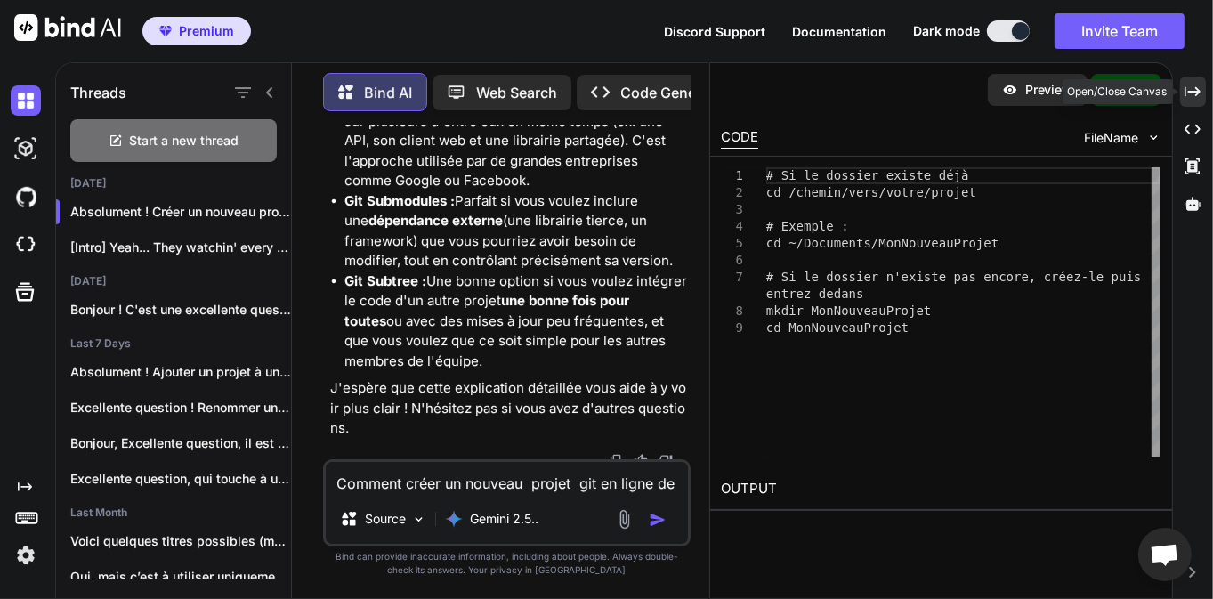
click at [1200, 91] on icon at bounding box center [1193, 91] width 16 height 10
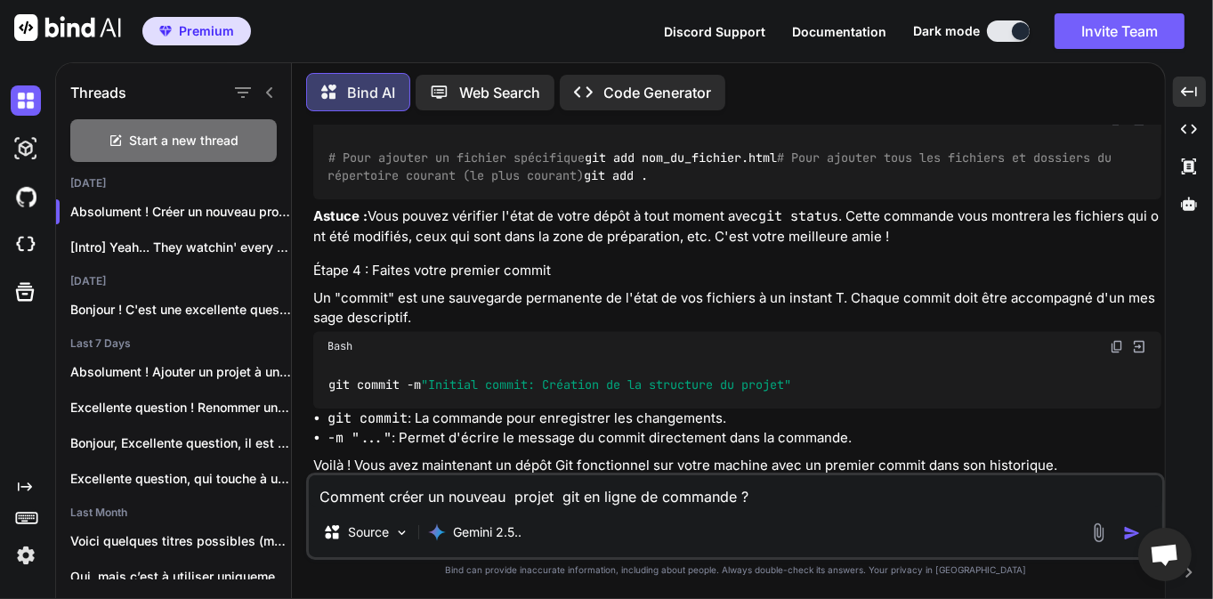
scroll to position [2965, 0]
